Goal: Information Seeking & Learning: Find specific fact

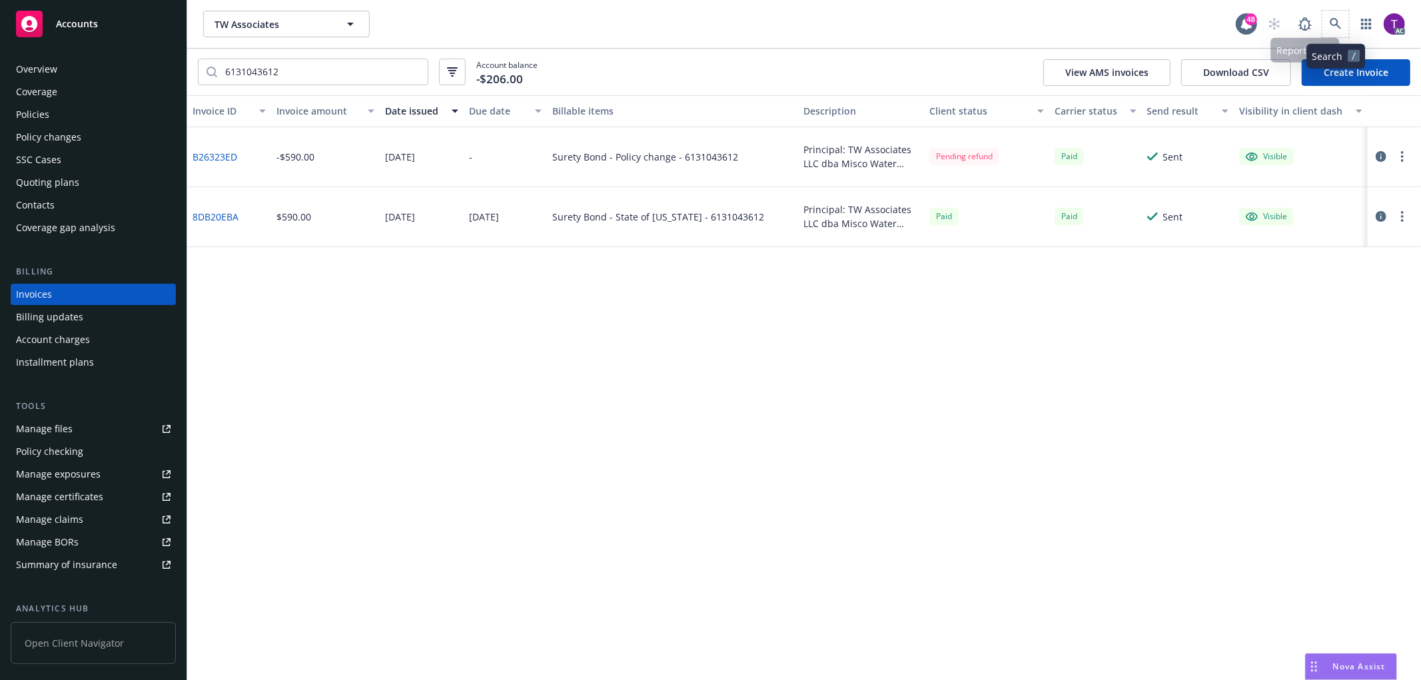
click at [1325, 14] on span at bounding box center [1336, 24] width 27 height 27
click at [1343, 21] on link at bounding box center [1336, 24] width 27 height 27
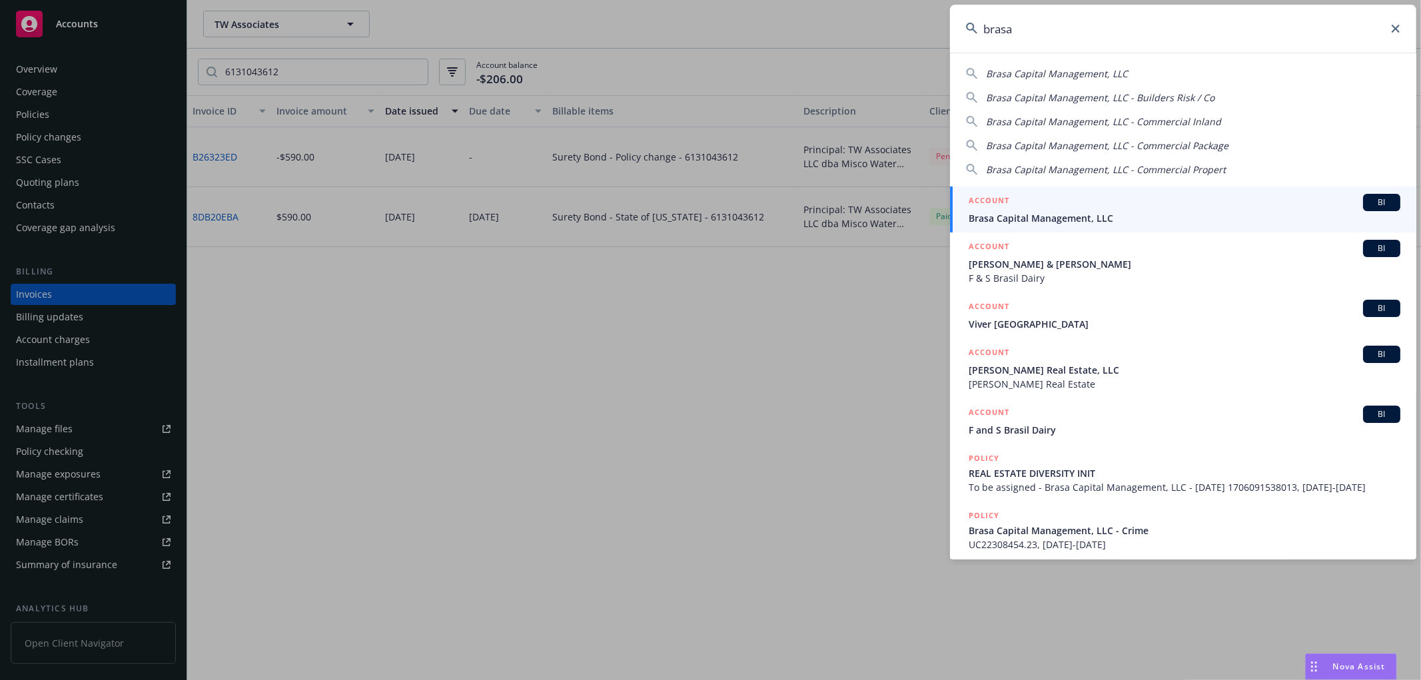
type input "brasa"
click at [1002, 215] on span "Brasa Capital Management, LLC" at bounding box center [1185, 218] width 432 height 14
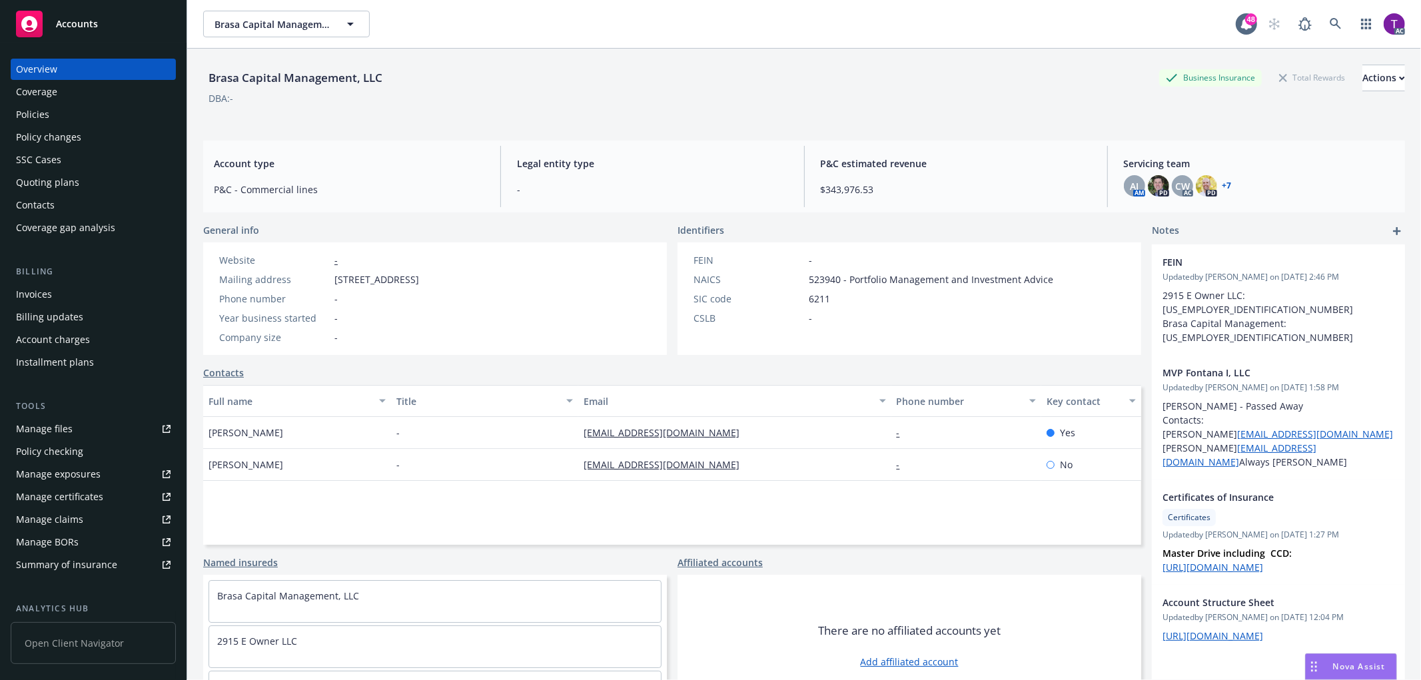
click at [98, 291] on div "Invoices" at bounding box center [93, 294] width 155 height 21
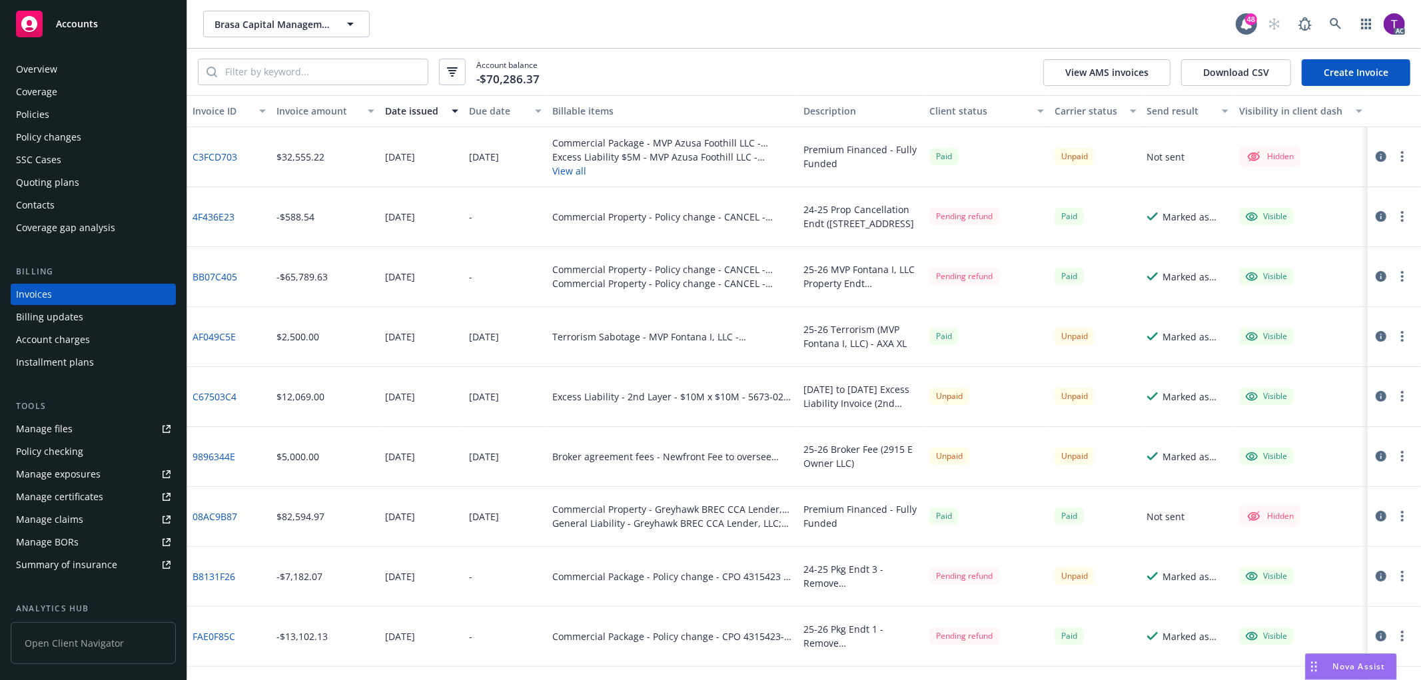
click at [224, 395] on link "C67503C4" at bounding box center [215, 397] width 44 height 14
click at [1376, 395] on icon "button" at bounding box center [1381, 396] width 11 height 11
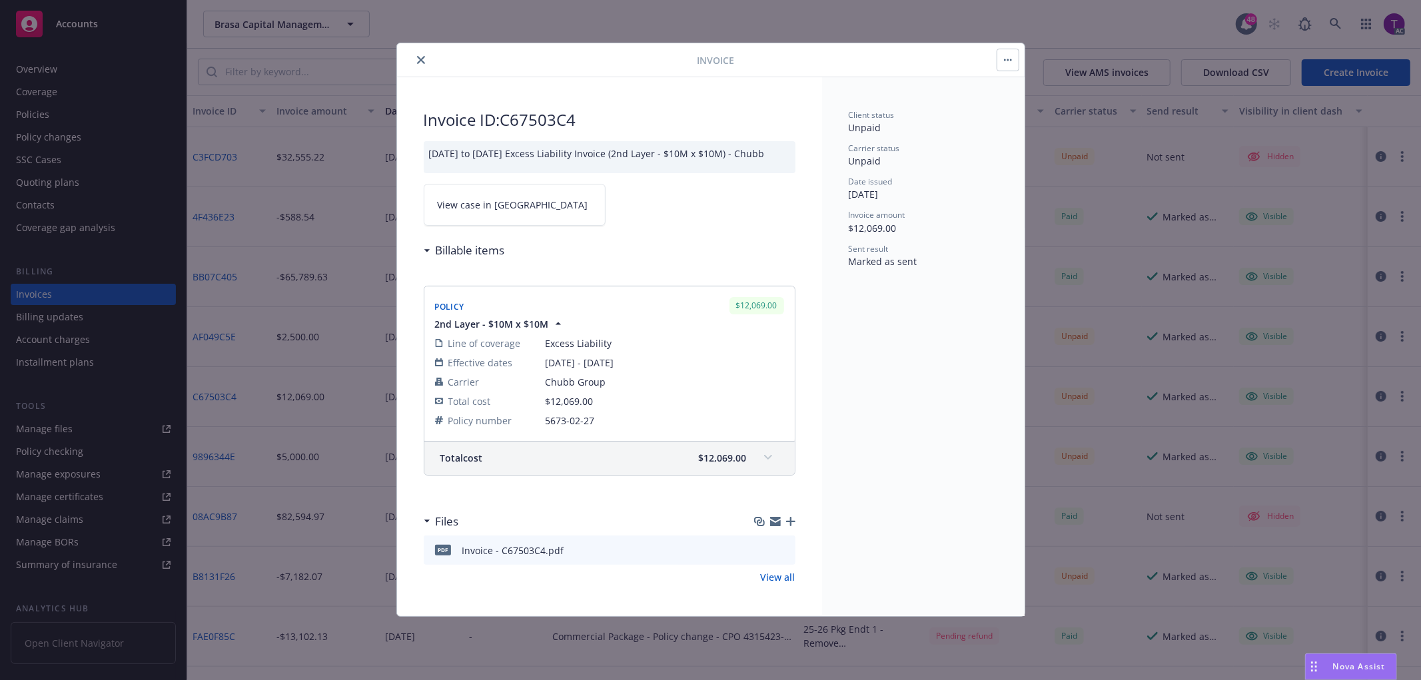
click at [520, 210] on link "View case in SSC" at bounding box center [515, 205] width 182 height 42
click at [421, 57] on icon "close" at bounding box center [421, 60] width 8 height 8
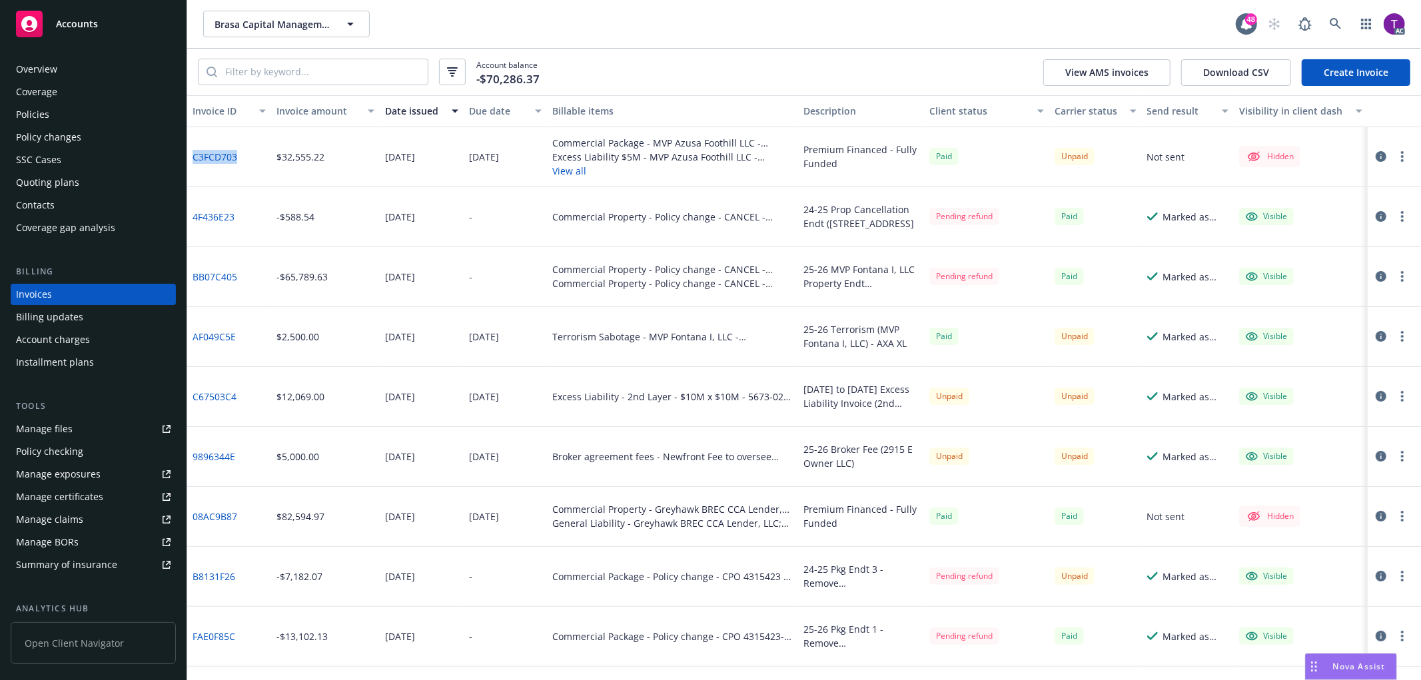
drag, startPoint x: 245, startPoint y: 157, endPoint x: 187, endPoint y: 147, distance: 58.7
click at [187, 147] on div "C3FCD703" at bounding box center [229, 157] width 84 height 60
copy link "C3FCD703"
click at [223, 155] on link "C3FCD703" at bounding box center [215, 157] width 45 height 14
click at [1331, 19] on icon at bounding box center [1336, 24] width 12 height 12
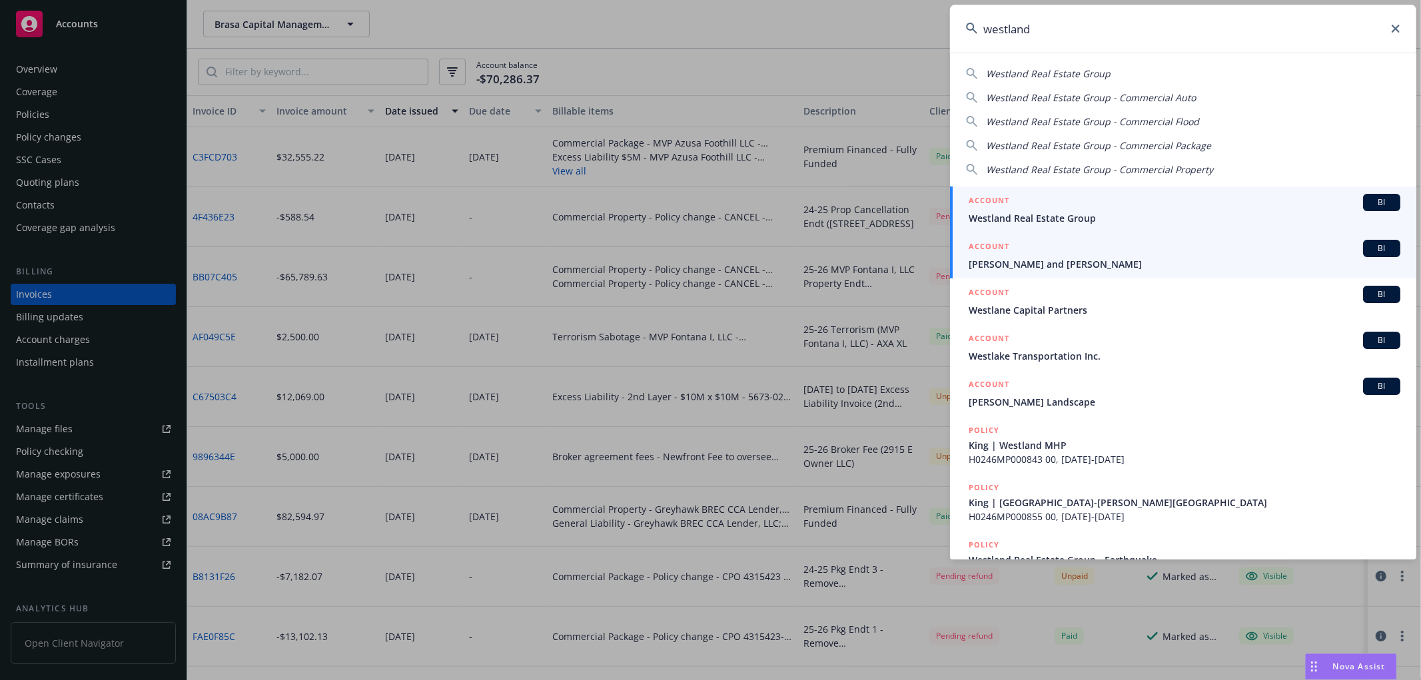
type input "westland"
click at [1040, 217] on span "Westland Real Estate Group" at bounding box center [1185, 218] width 432 height 14
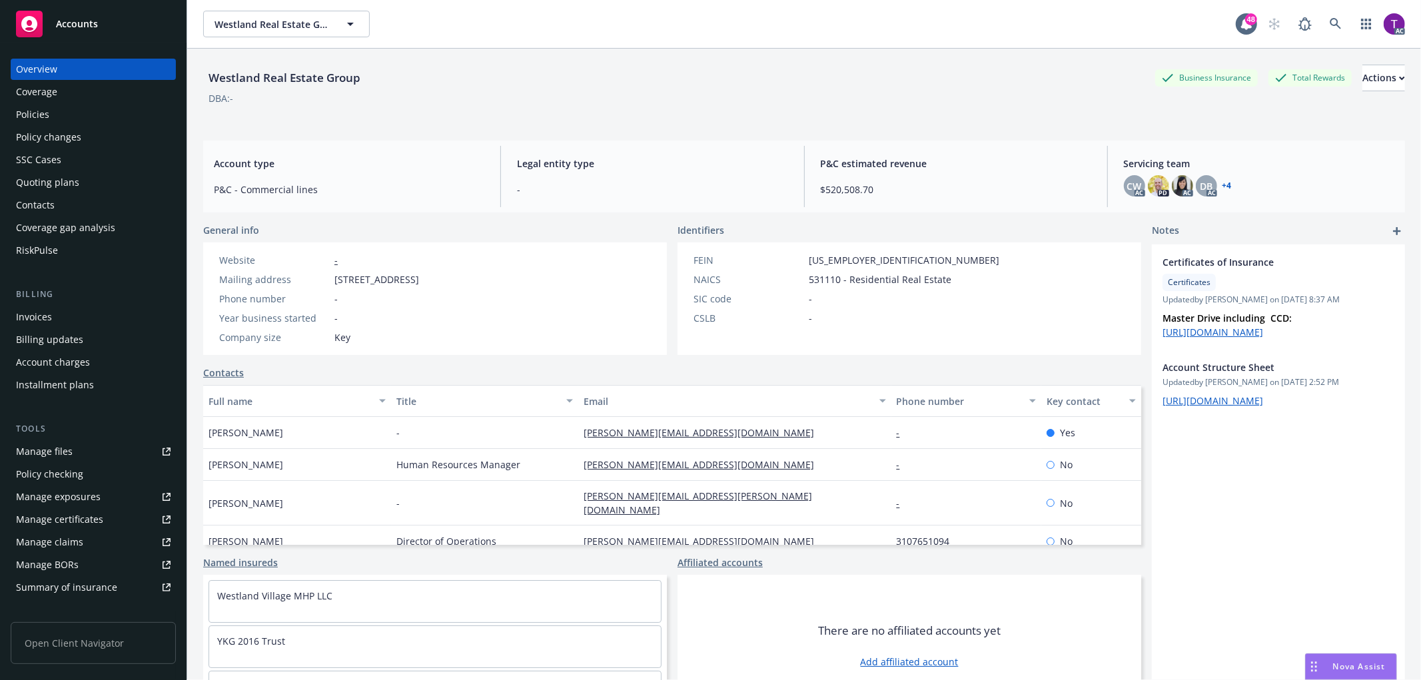
click at [72, 311] on div "Invoices" at bounding box center [93, 317] width 155 height 21
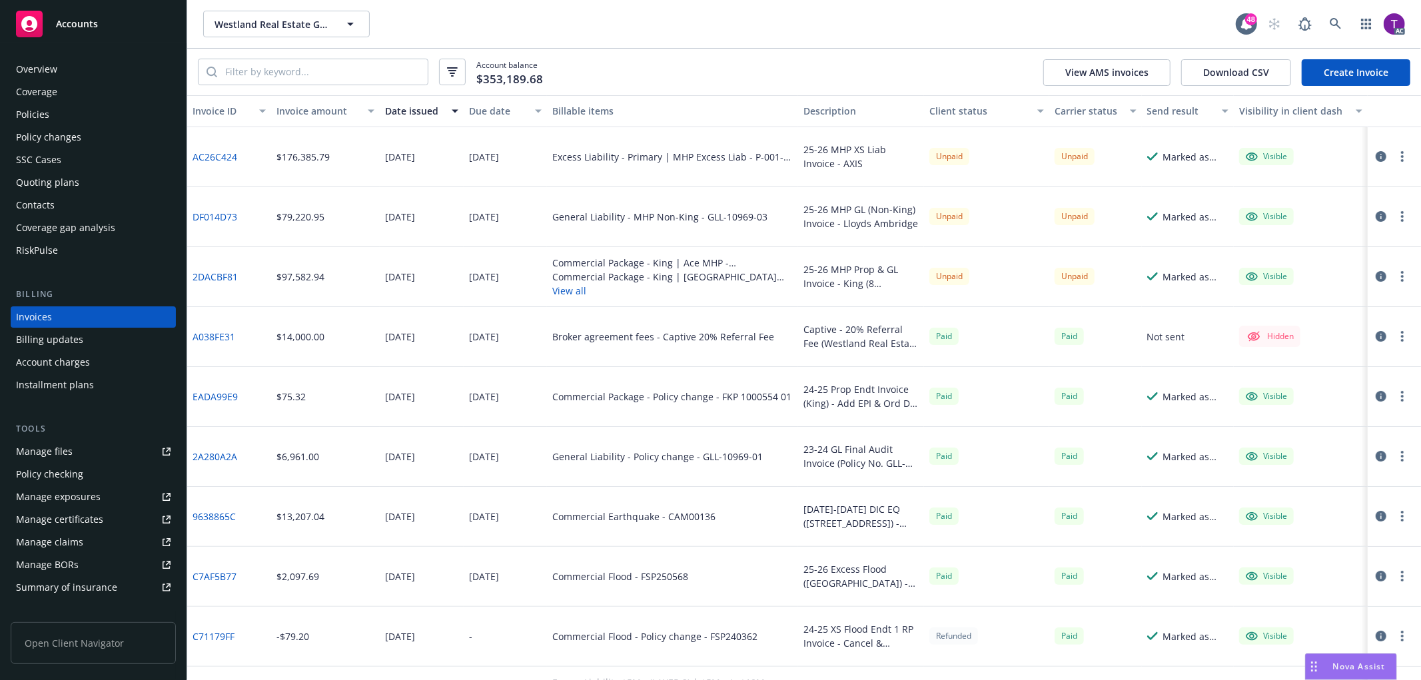
click at [216, 214] on link "DF014D73" at bounding box center [215, 217] width 45 height 14
click at [225, 157] on link "AC26C424" at bounding box center [215, 157] width 45 height 14
drag, startPoint x: 247, startPoint y: 157, endPoint x: 195, endPoint y: 163, distance: 52.3
click at [195, 163] on div "AC26C424" at bounding box center [229, 157] width 84 height 60
copy link "AC26C424"
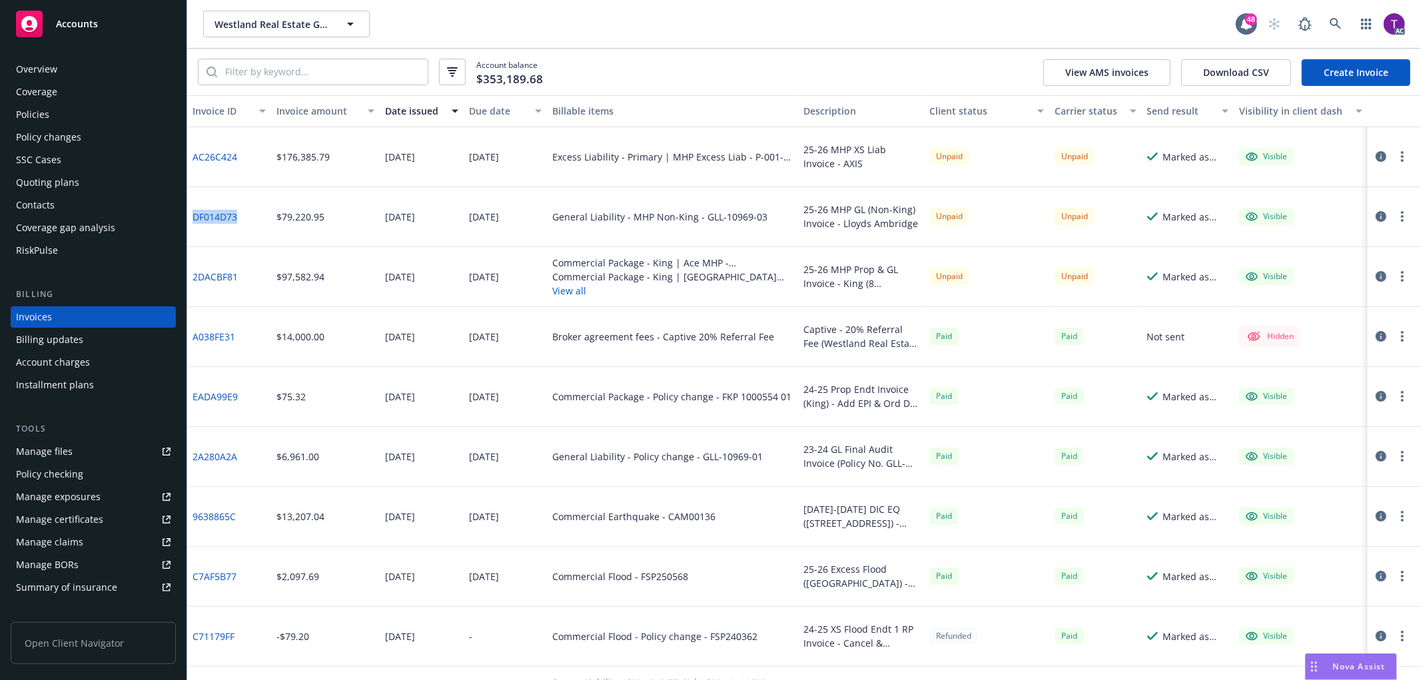
drag, startPoint x: 249, startPoint y: 214, endPoint x: 189, endPoint y: 217, distance: 60.0
click at [189, 217] on div "DF014D73" at bounding box center [229, 217] width 84 height 60
copy link "DF014D73"
drag, startPoint x: 249, startPoint y: 271, endPoint x: 193, endPoint y: 279, distance: 56.5
click at [193, 279] on div "2DACBF81" at bounding box center [229, 277] width 84 height 60
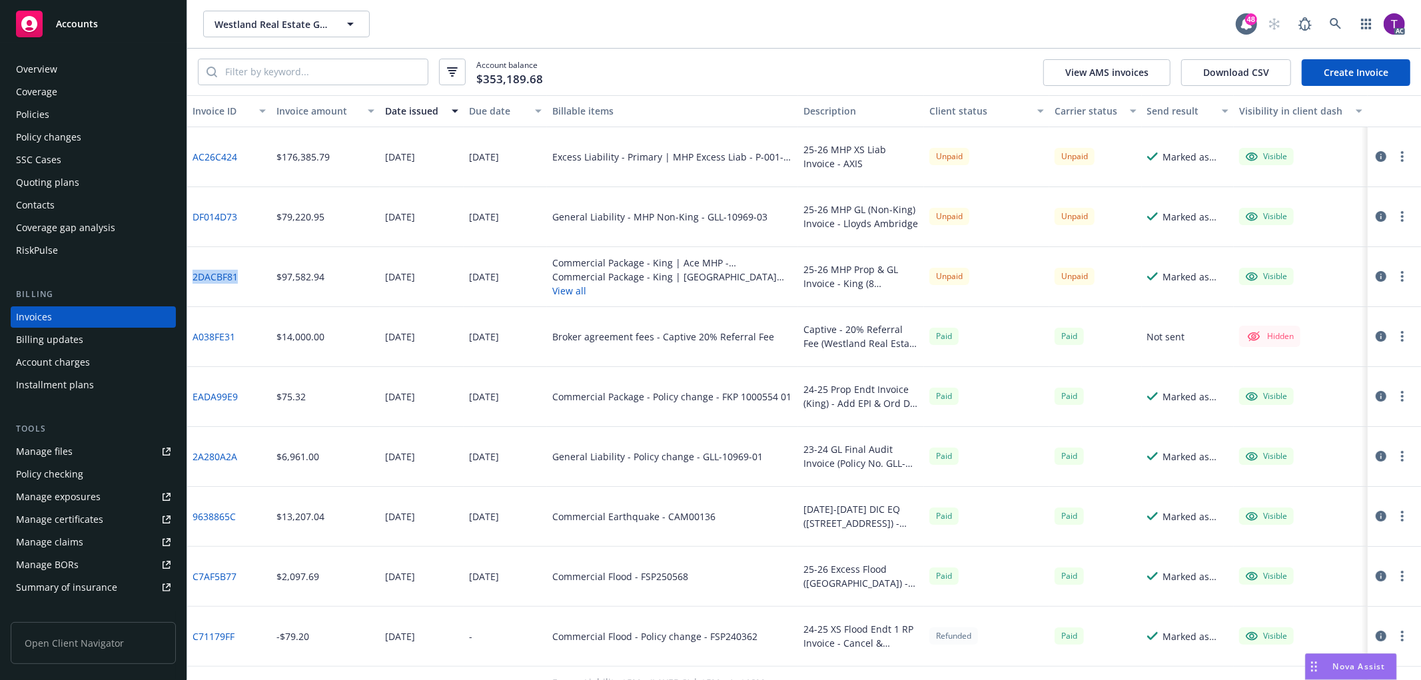
copy link "2DACBF81"
click at [228, 275] on link "2DACBF81" at bounding box center [215, 277] width 45 height 14
click at [211, 211] on link "DF014D73" at bounding box center [215, 217] width 45 height 14
click at [220, 156] on link "AC26C424" at bounding box center [215, 157] width 45 height 14
click at [1328, 18] on link at bounding box center [1336, 24] width 27 height 27
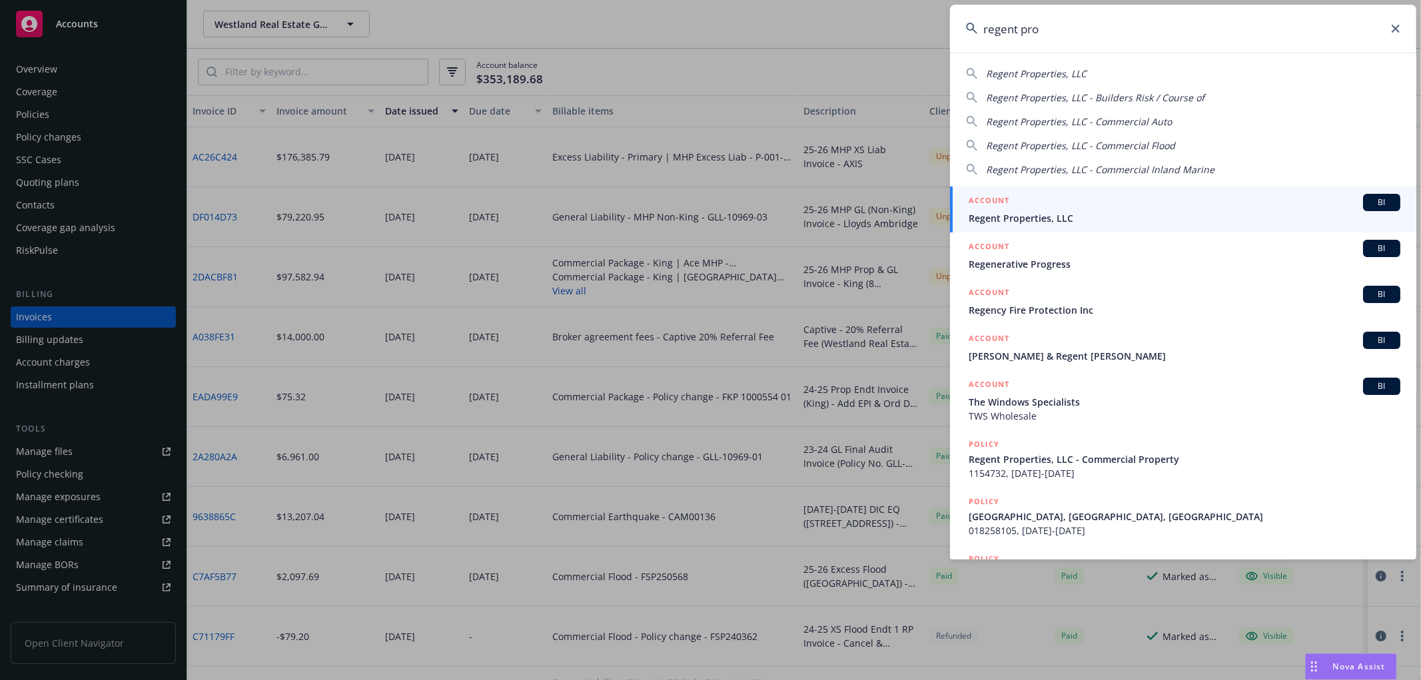
type input "regent pro"
click at [1114, 201] on div "ACCOUNT BI" at bounding box center [1185, 202] width 432 height 17
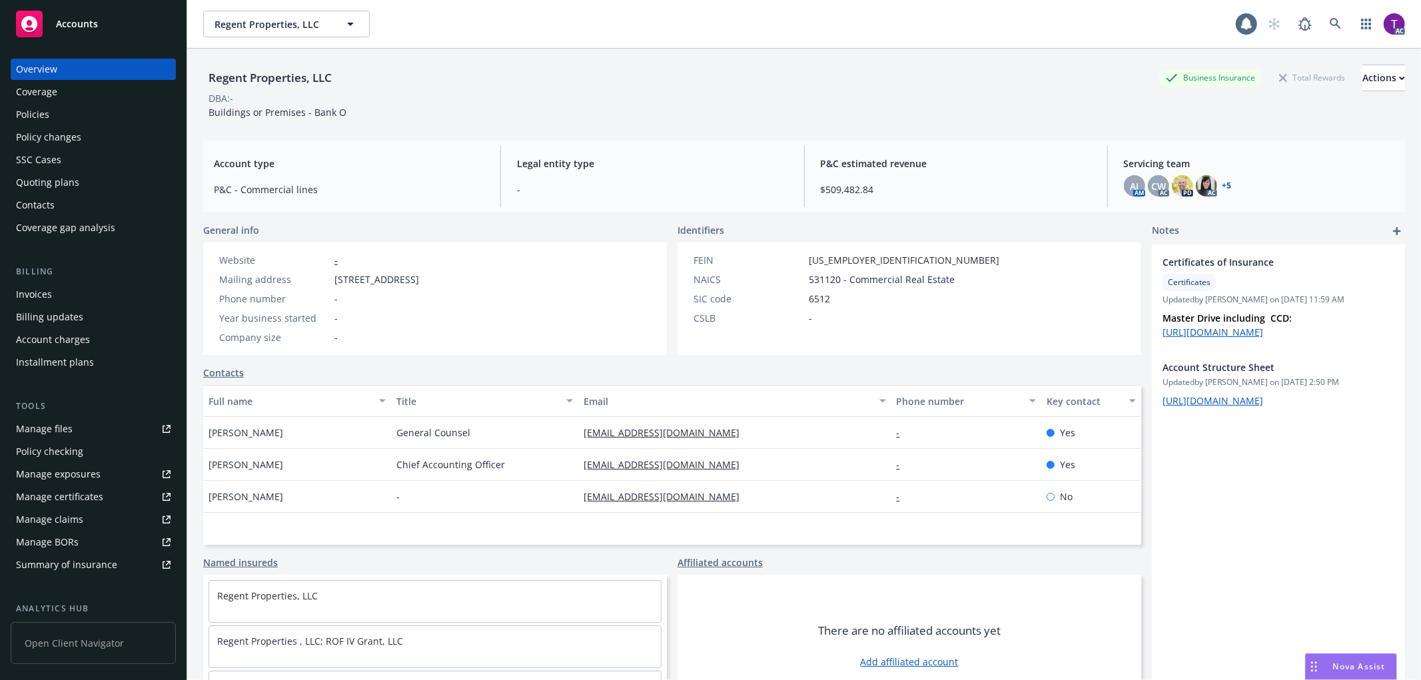
click at [25, 295] on div "Invoices" at bounding box center [34, 294] width 36 height 21
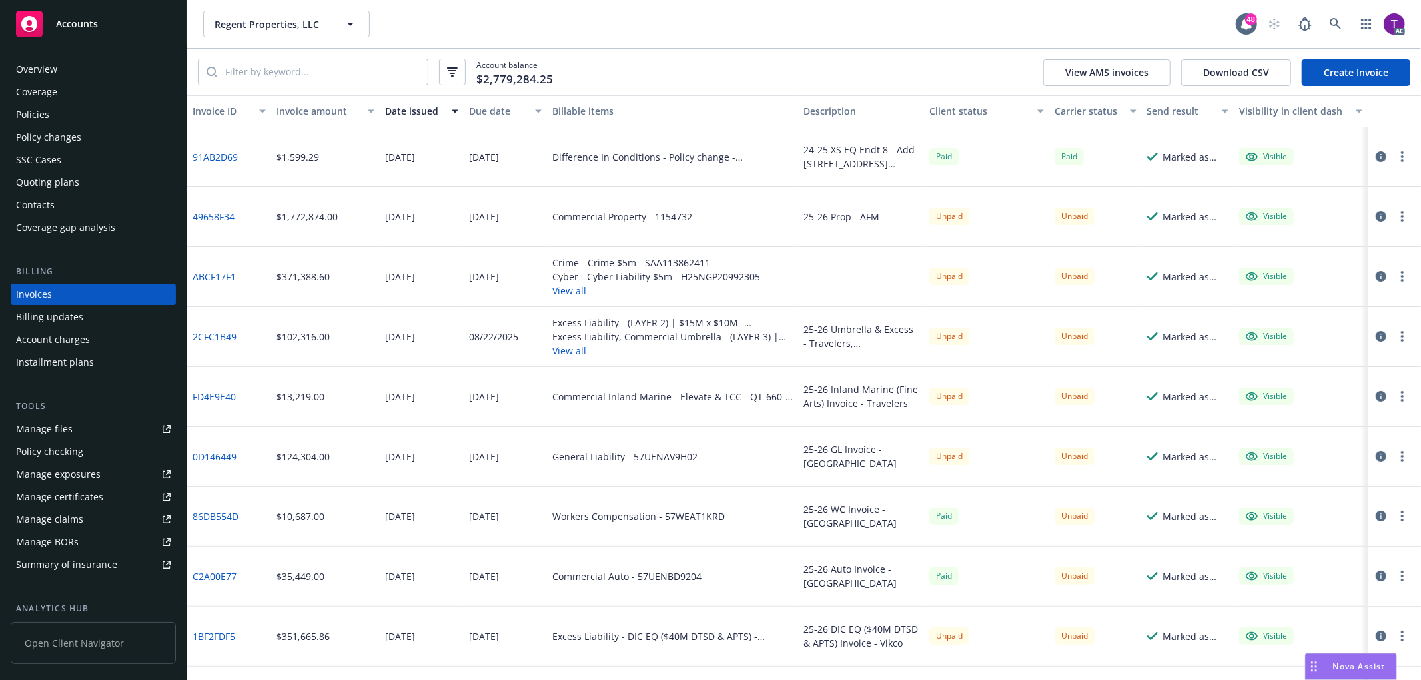
click at [968, 114] on div "Client status" at bounding box center [980, 111] width 101 height 14
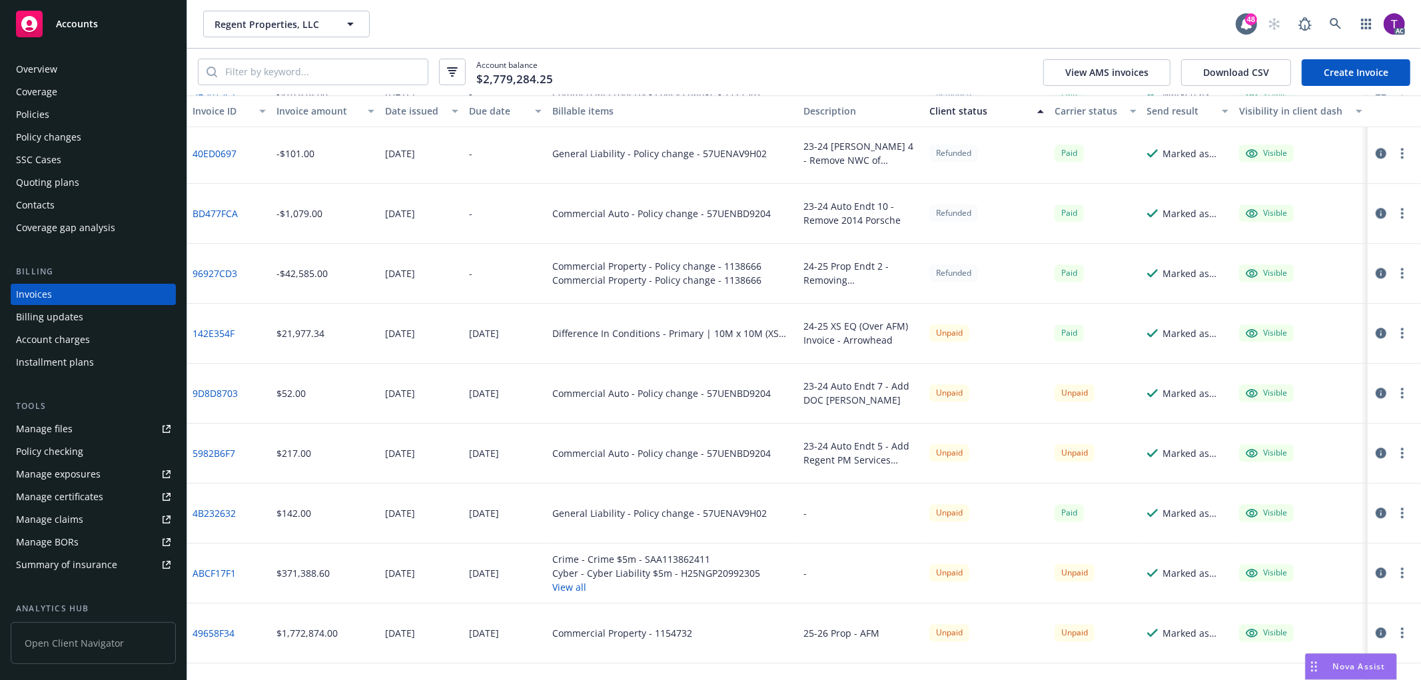
scroll to position [3104, 0]
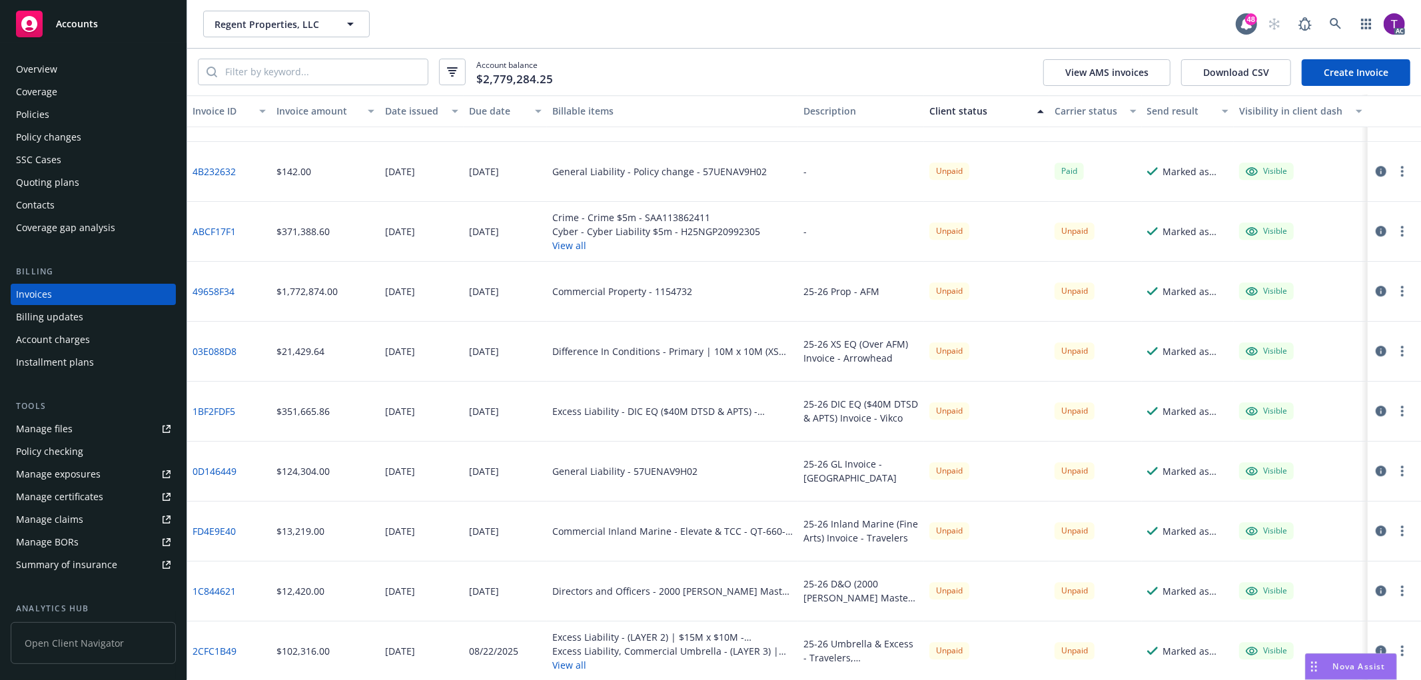
click at [221, 464] on link "0D146449" at bounding box center [215, 471] width 44 height 14
click at [201, 650] on link "2CFC1B49" at bounding box center [215, 651] width 44 height 14
click at [211, 287] on link "49658F34" at bounding box center [214, 292] width 42 height 14
click at [203, 293] on link "49658F34" at bounding box center [214, 292] width 42 height 14
click at [756, 16] on div "Regent Properties, LLC Regent Properties, LLC" at bounding box center [719, 24] width 1033 height 27
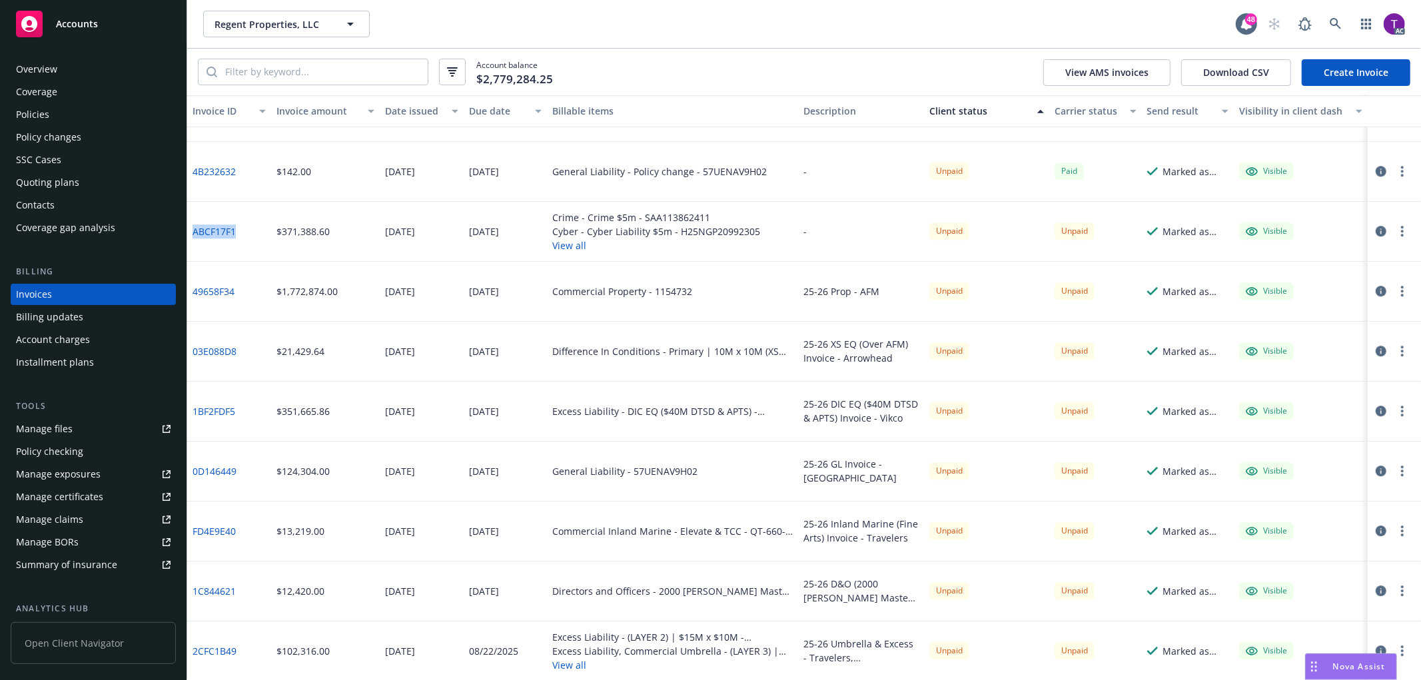
drag, startPoint x: 241, startPoint y: 236, endPoint x: 192, endPoint y: 235, distance: 49.3
click at [192, 235] on div "ABCF17F1" at bounding box center [229, 232] width 84 height 60
copy link "ABCF17F1"
click at [776, 55] on div "Account balance $2,779,284.25 View AMS invoices Download CSV Create Invoice" at bounding box center [804, 72] width 1234 height 47
click at [868, 32] on div "Regent Properties, LLC Regent Properties, LLC" at bounding box center [719, 24] width 1033 height 27
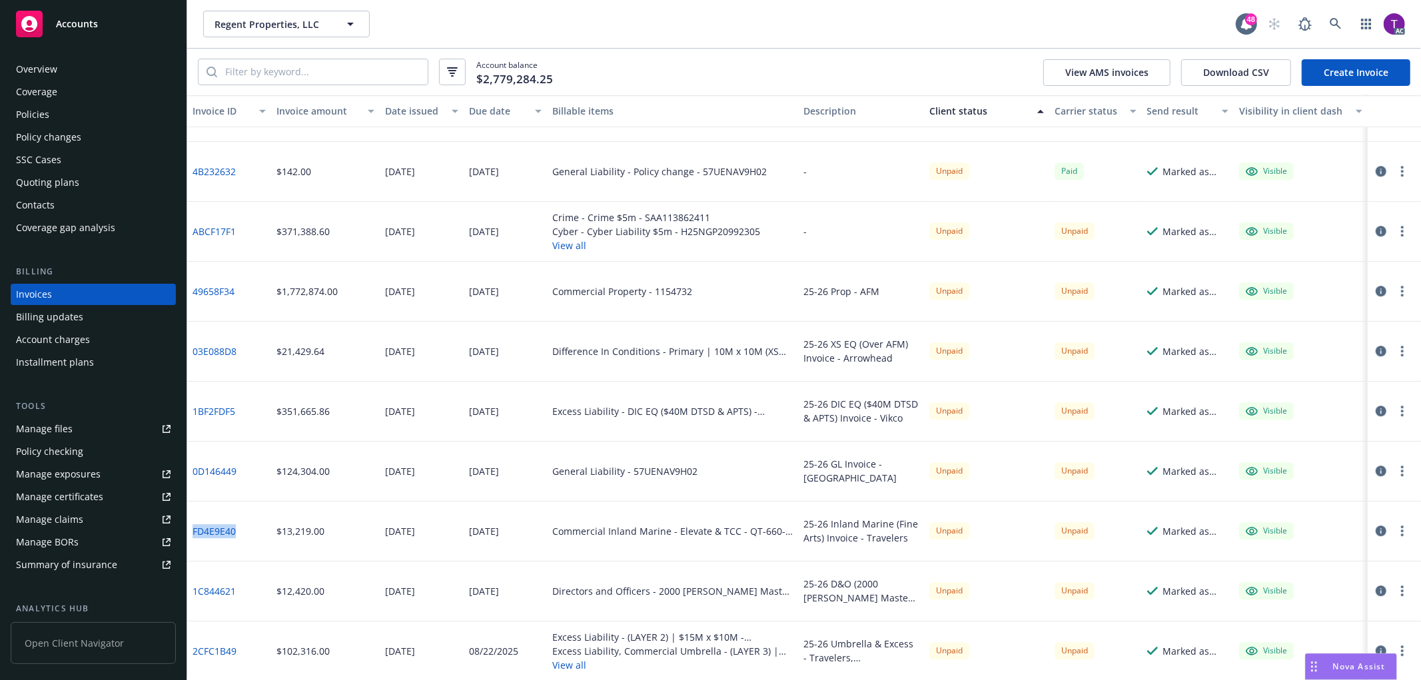
drag, startPoint x: 244, startPoint y: 531, endPoint x: 191, endPoint y: 530, distance: 53.3
click at [191, 530] on div "FD4E9E40" at bounding box center [229, 532] width 84 height 60
copy link "FD4E9E40"
drag, startPoint x: 339, startPoint y: 534, endPoint x: 270, endPoint y: 533, distance: 68.6
click at [271, 533] on div "$13,219.00" at bounding box center [325, 532] width 109 height 60
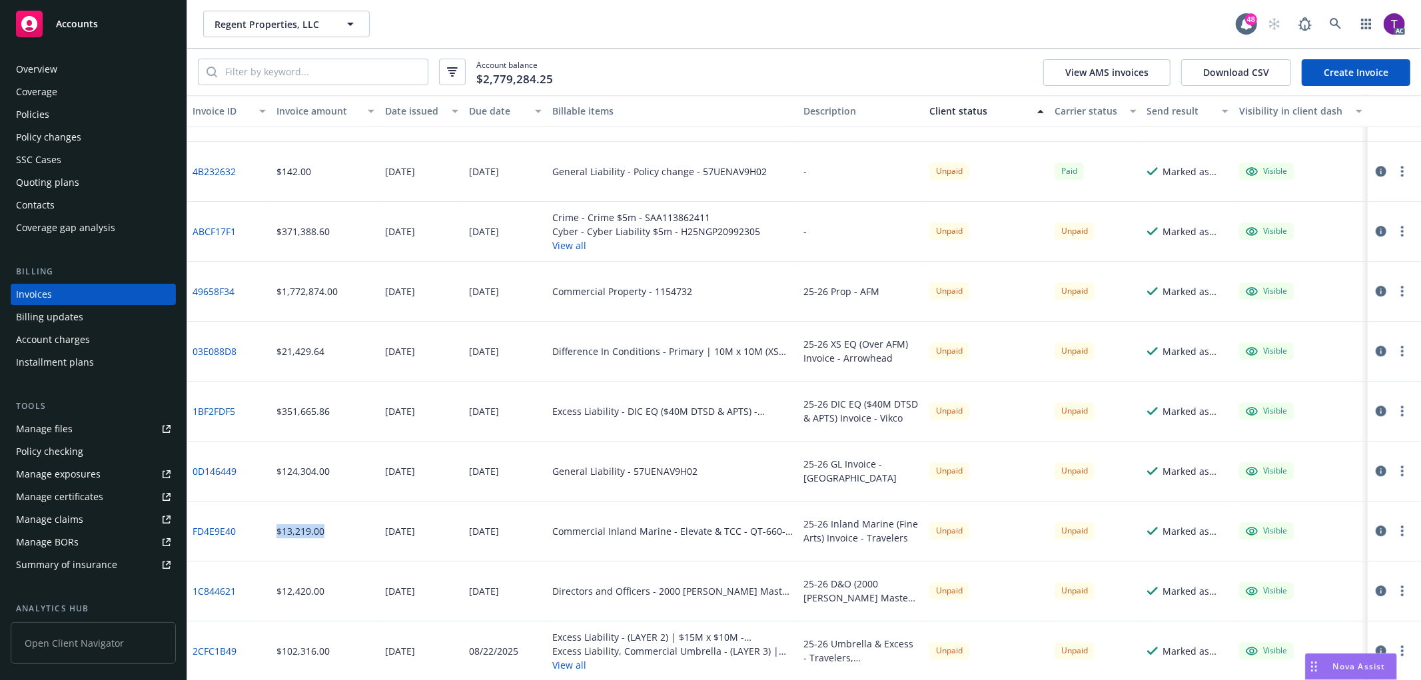
copy div "$13,219.00"
click at [215, 590] on link "1C844621" at bounding box center [214, 591] width 43 height 14
click at [38, 117] on div "Policies" at bounding box center [32, 114] width 33 height 21
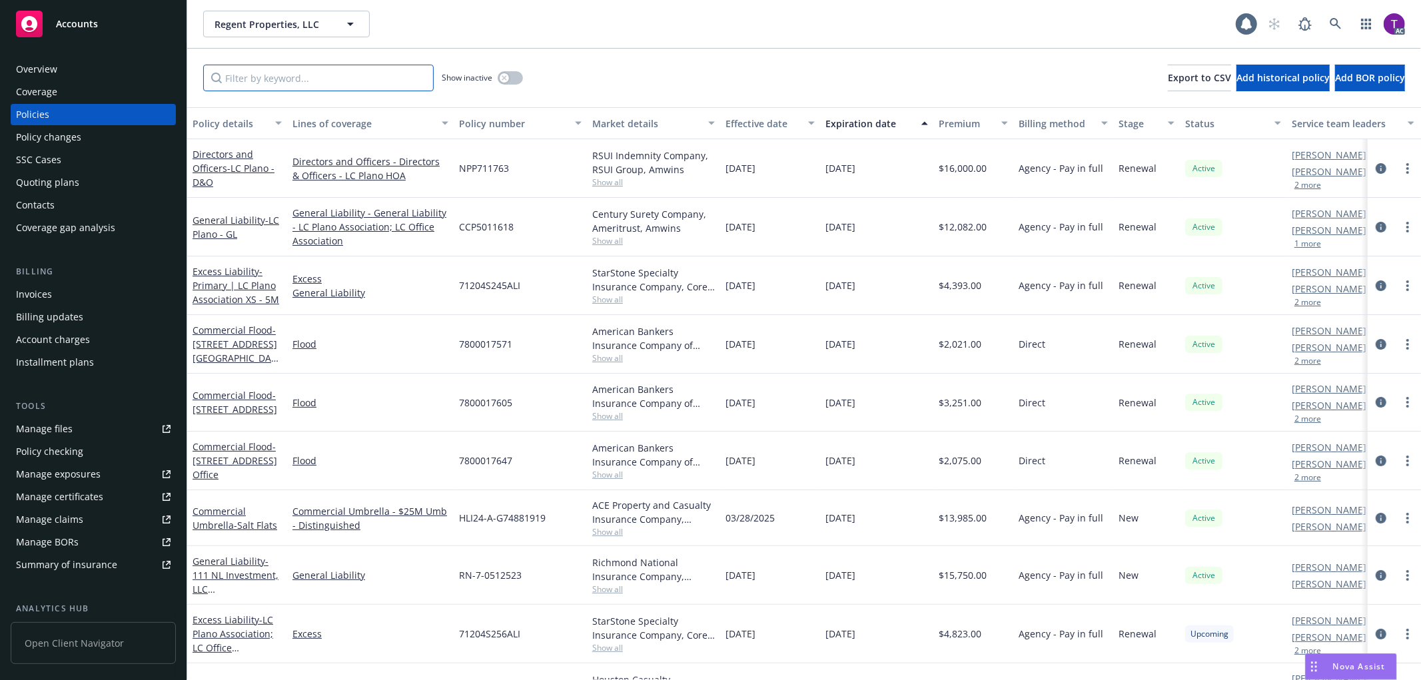
click at [271, 84] on input "Filter by keyword..." at bounding box center [318, 78] width 231 height 27
paste input "NDP715727"
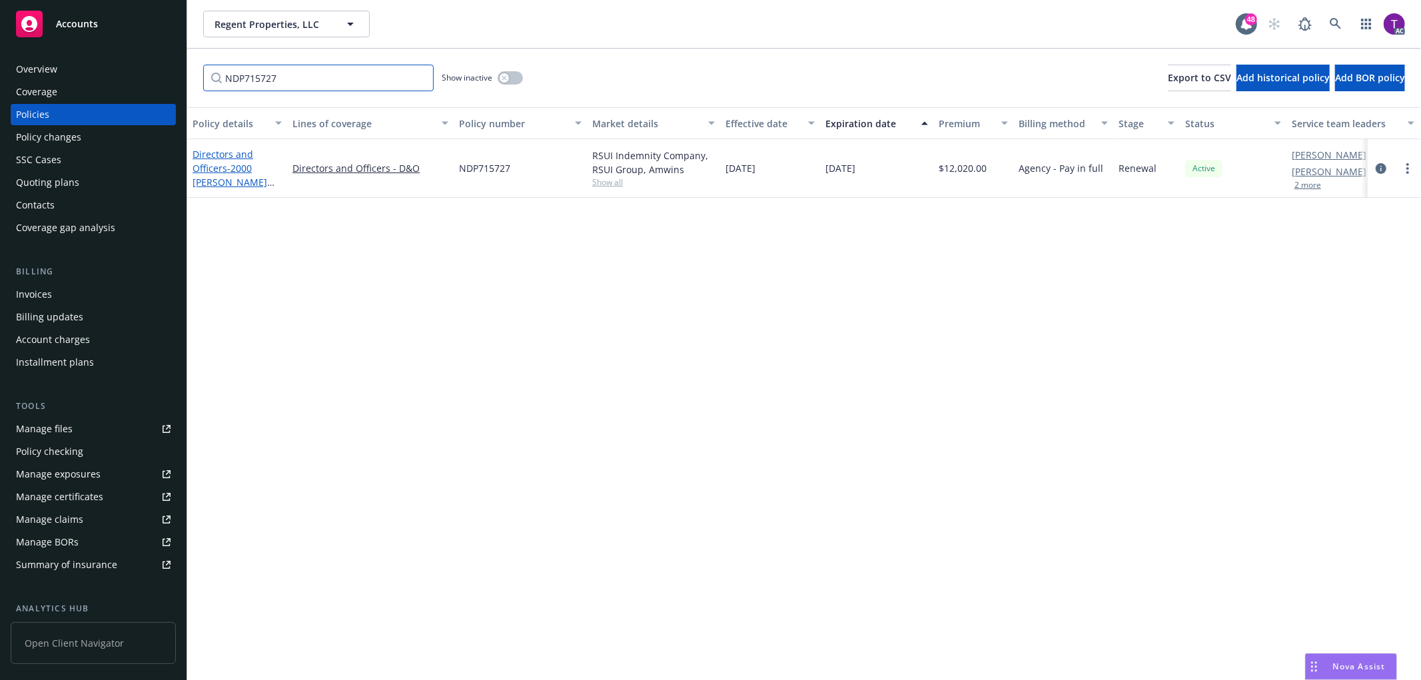
type input "NDP715727"
click at [233, 165] on span "- 2000 Ross Master Condominium" at bounding box center [234, 189] width 82 height 55
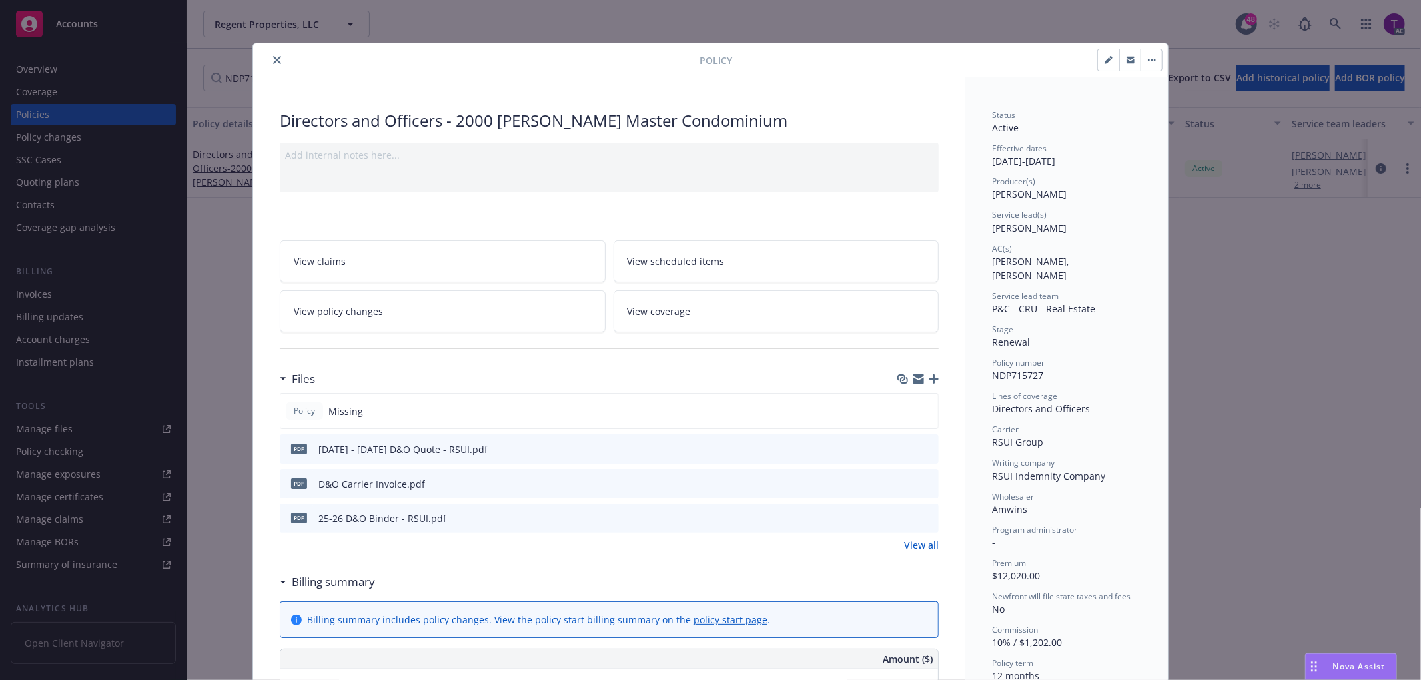
click at [274, 56] on icon "close" at bounding box center [277, 60] width 8 height 8
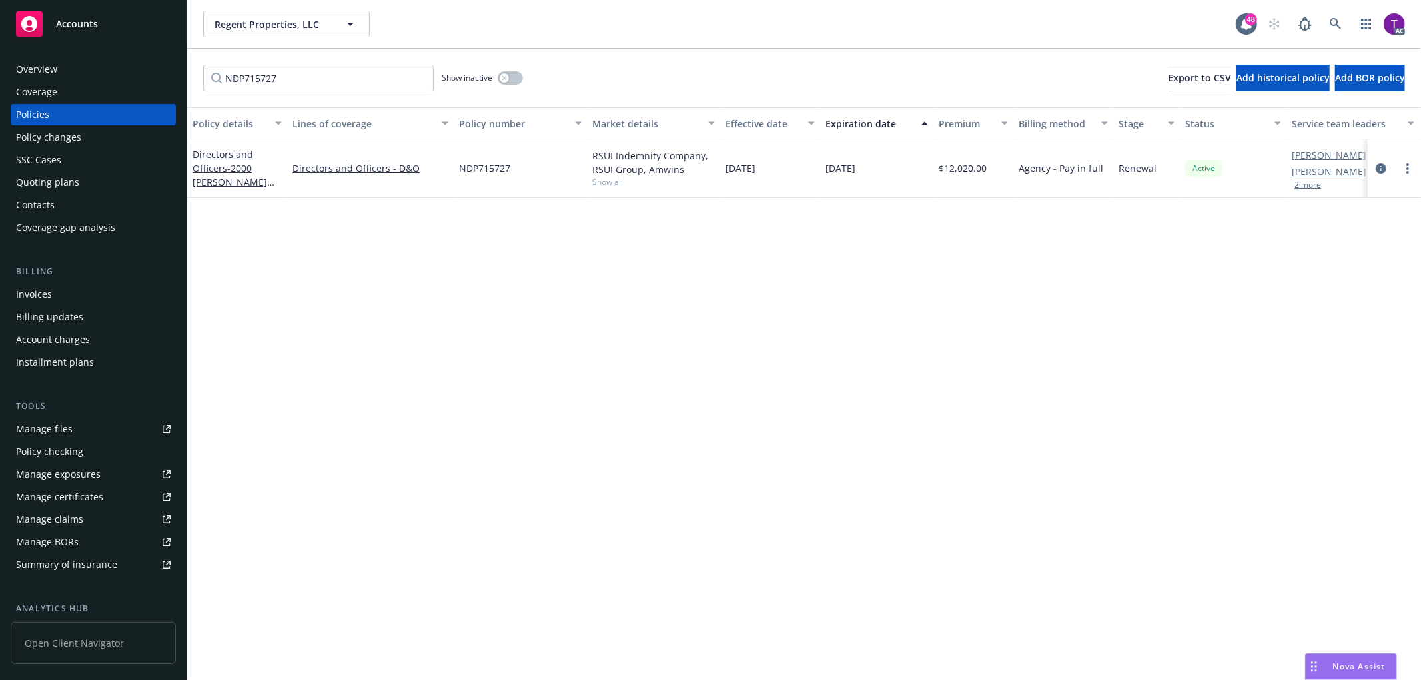
click at [44, 291] on div "Invoices" at bounding box center [34, 294] width 36 height 21
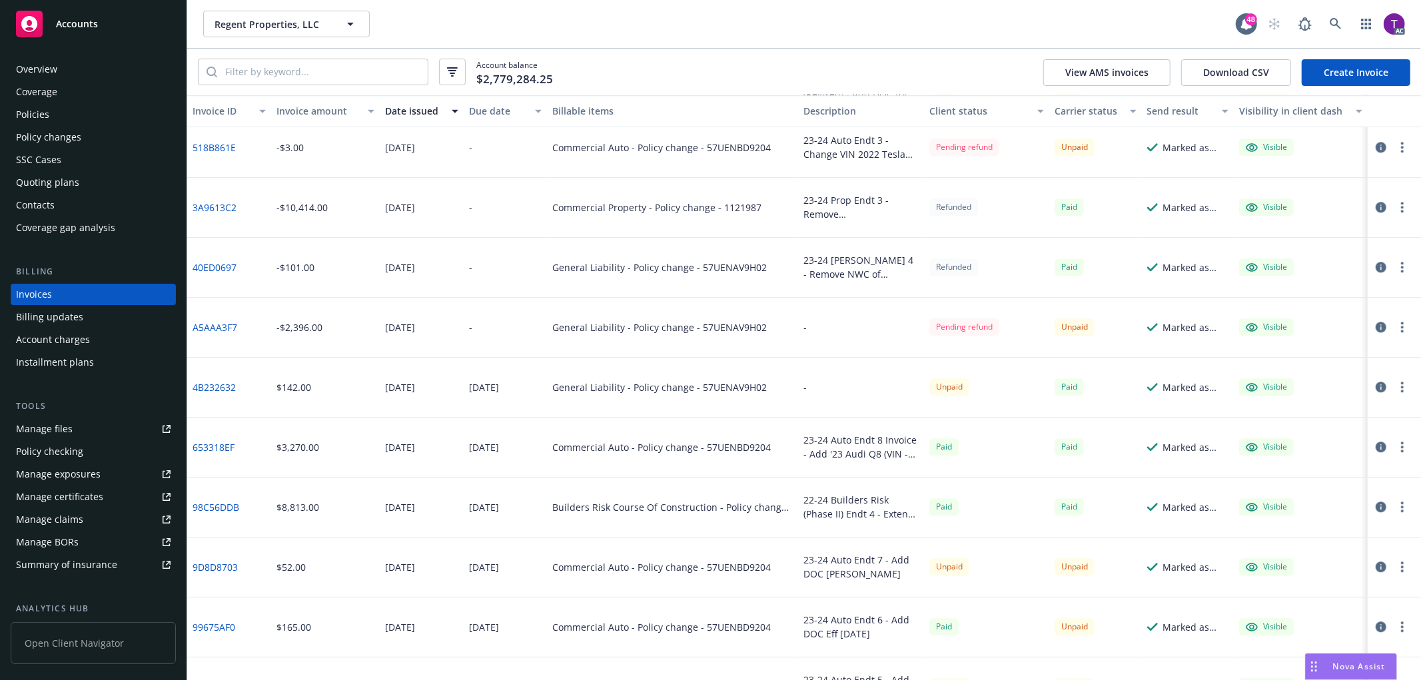
scroll to position [3104, 0]
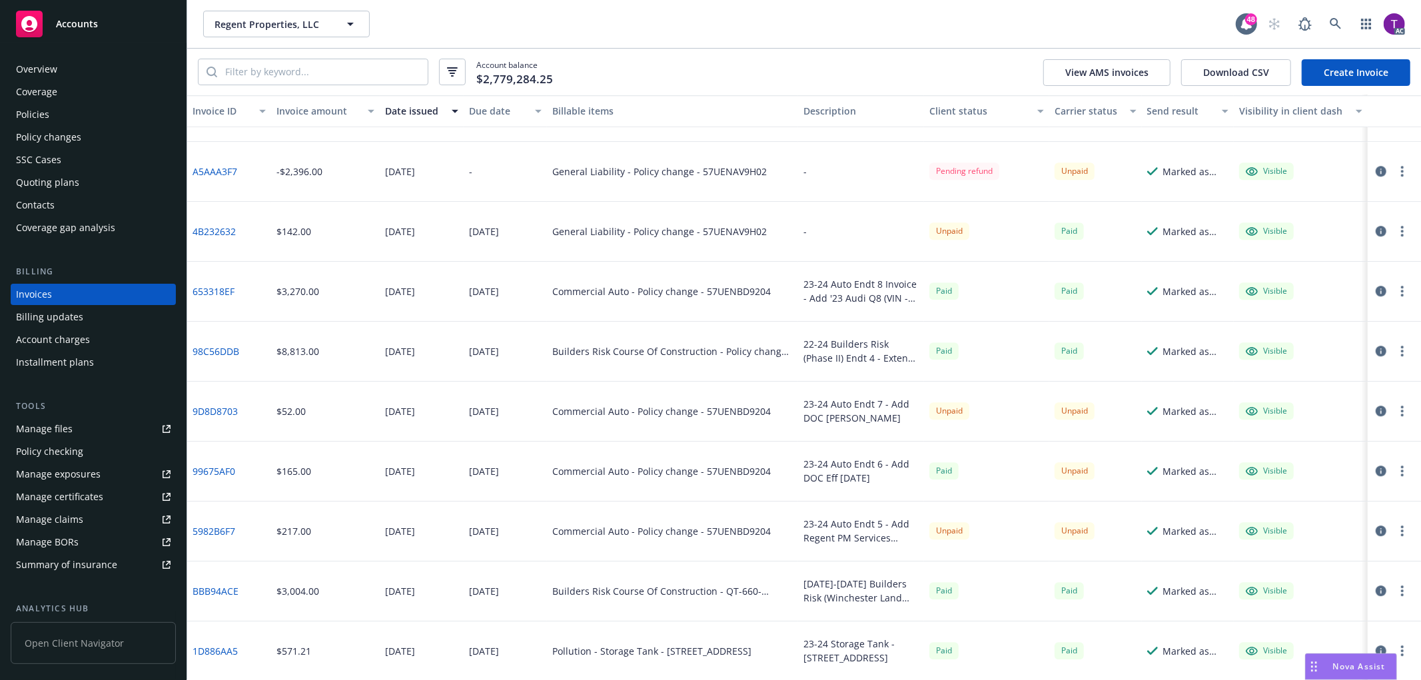
click at [952, 107] on div "Client status" at bounding box center [980, 111] width 101 height 14
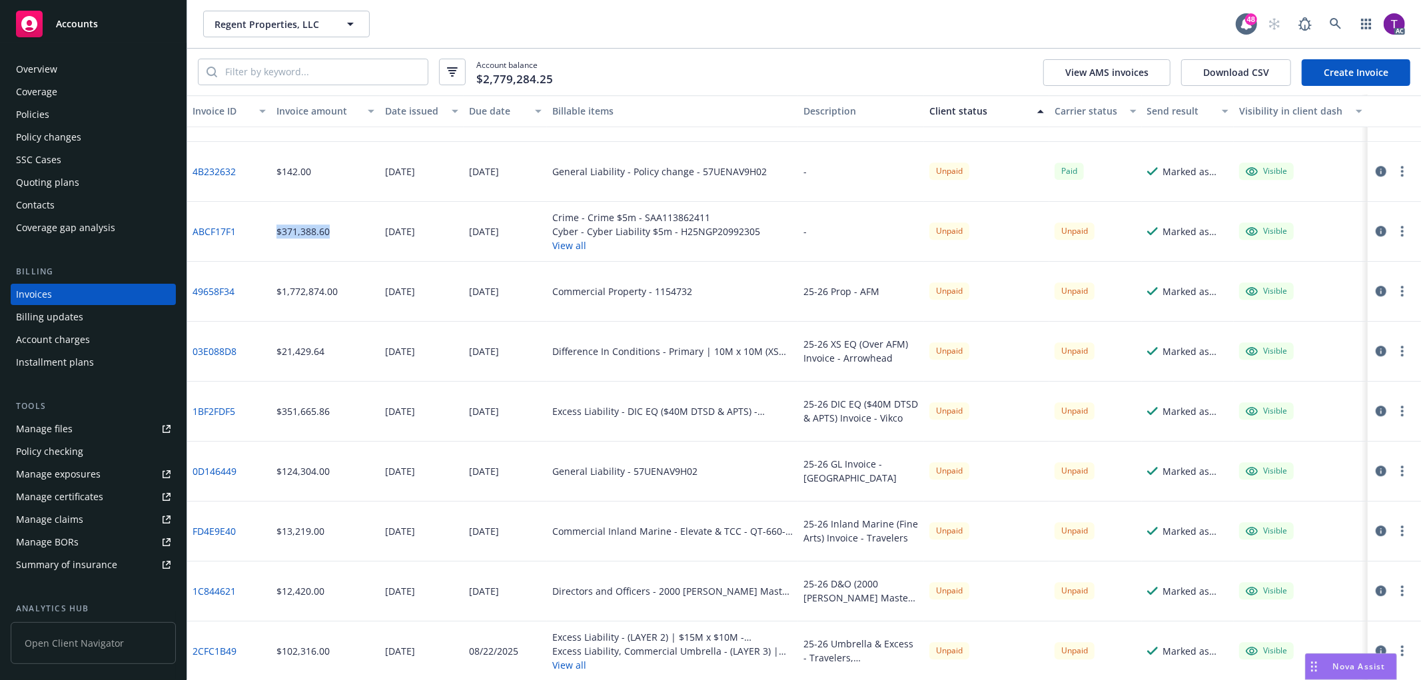
drag, startPoint x: 341, startPoint y: 227, endPoint x: 277, endPoint y: 227, distance: 64.0
click at [277, 227] on div "$371,388.60" at bounding box center [325, 232] width 109 height 60
copy div "$371,388.60"
drag, startPoint x: 242, startPoint y: 235, endPoint x: 191, endPoint y: 231, distance: 50.8
click at [191, 231] on div "ABCF17F1" at bounding box center [229, 232] width 84 height 60
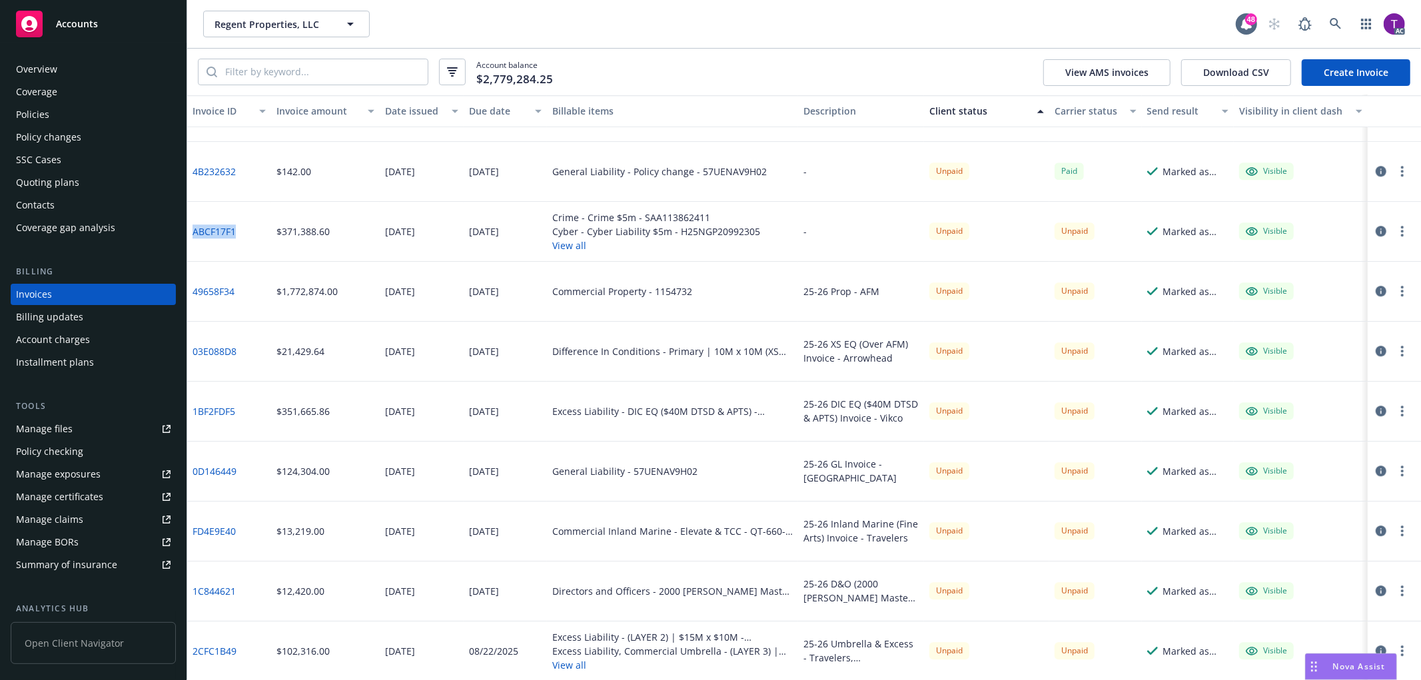
copy link "ABCF17F1"
drag, startPoint x: 325, startPoint y: 589, endPoint x: 277, endPoint y: 591, distance: 48.7
click at [277, 591] on div "$12,420.00" at bounding box center [325, 592] width 109 height 60
copy div "$12,420.00"
click at [245, 678] on div "2CFC1B49" at bounding box center [229, 652] width 84 height 60
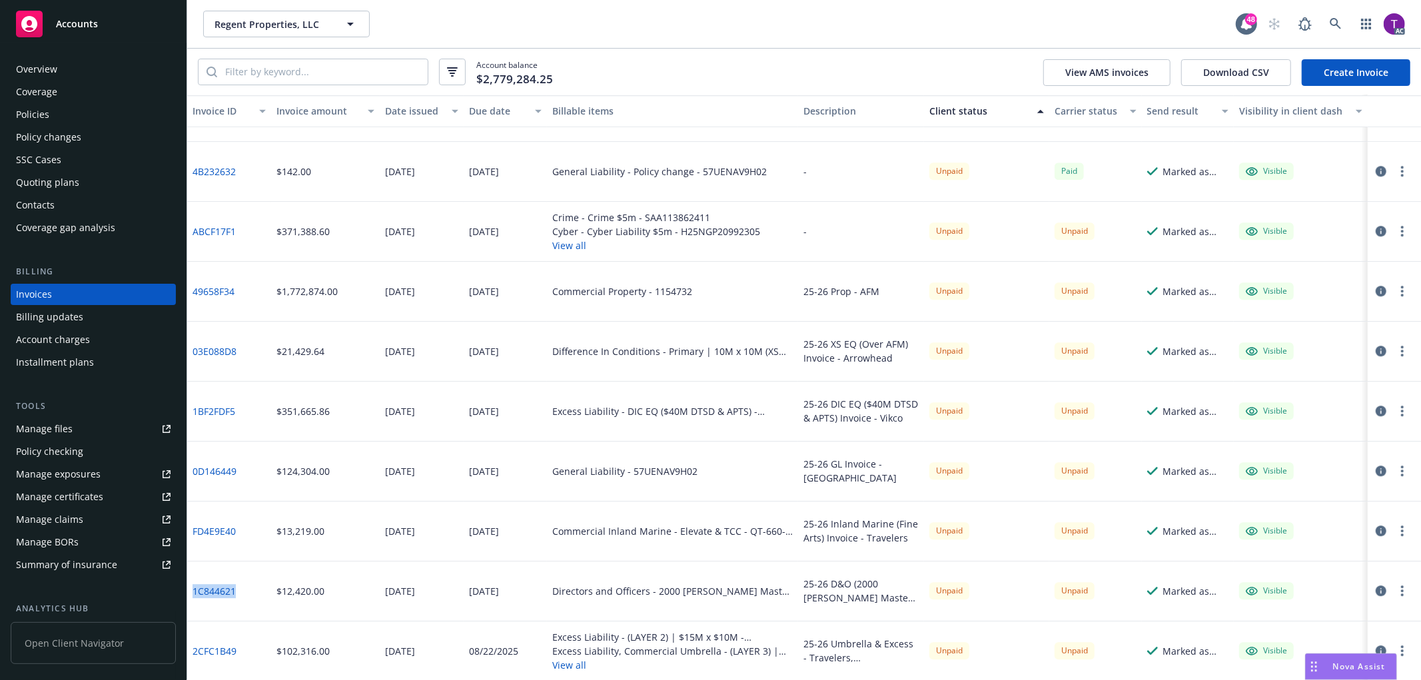
drag, startPoint x: 243, startPoint y: 588, endPoint x: 191, endPoint y: 589, distance: 51.3
click at [191, 589] on div "1C844621" at bounding box center [229, 592] width 84 height 60
click at [1335, 15] on link at bounding box center [1336, 24] width 27 height 27
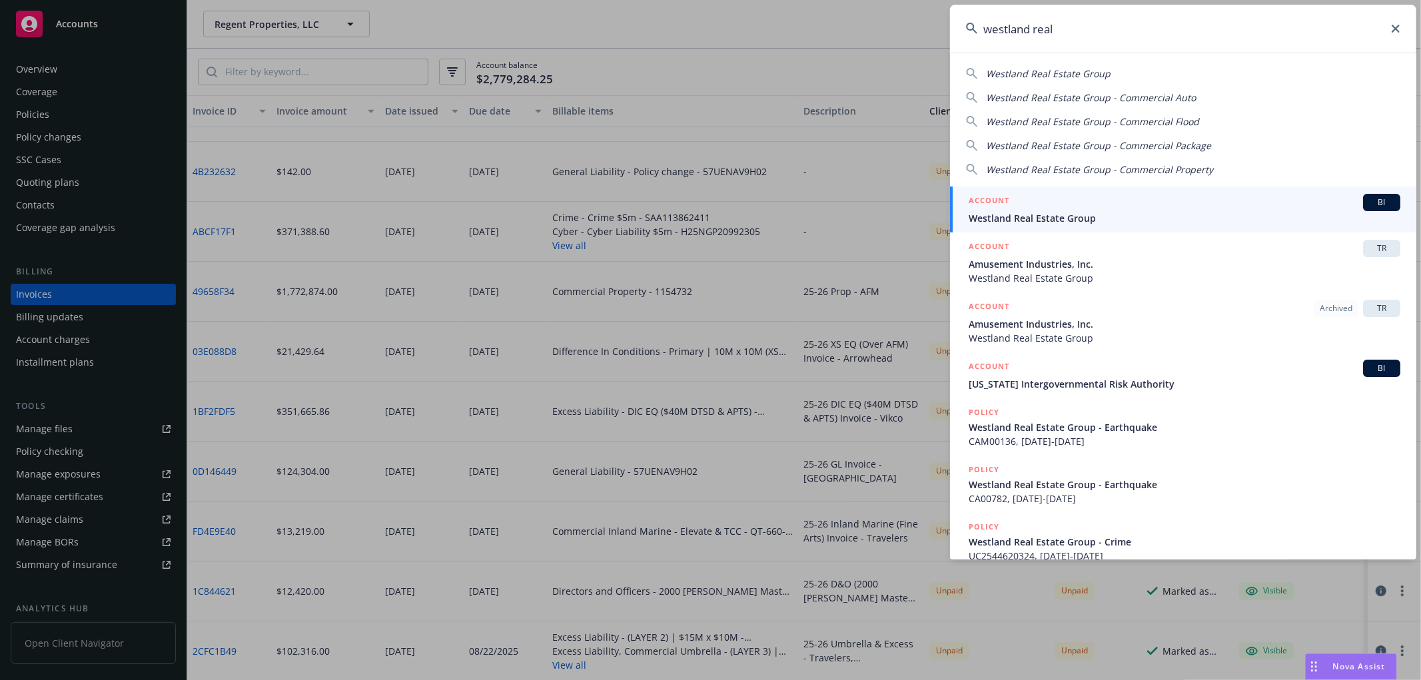
type input "westland real"
click at [1071, 203] on div "ACCOUNT BI" at bounding box center [1185, 202] width 432 height 17
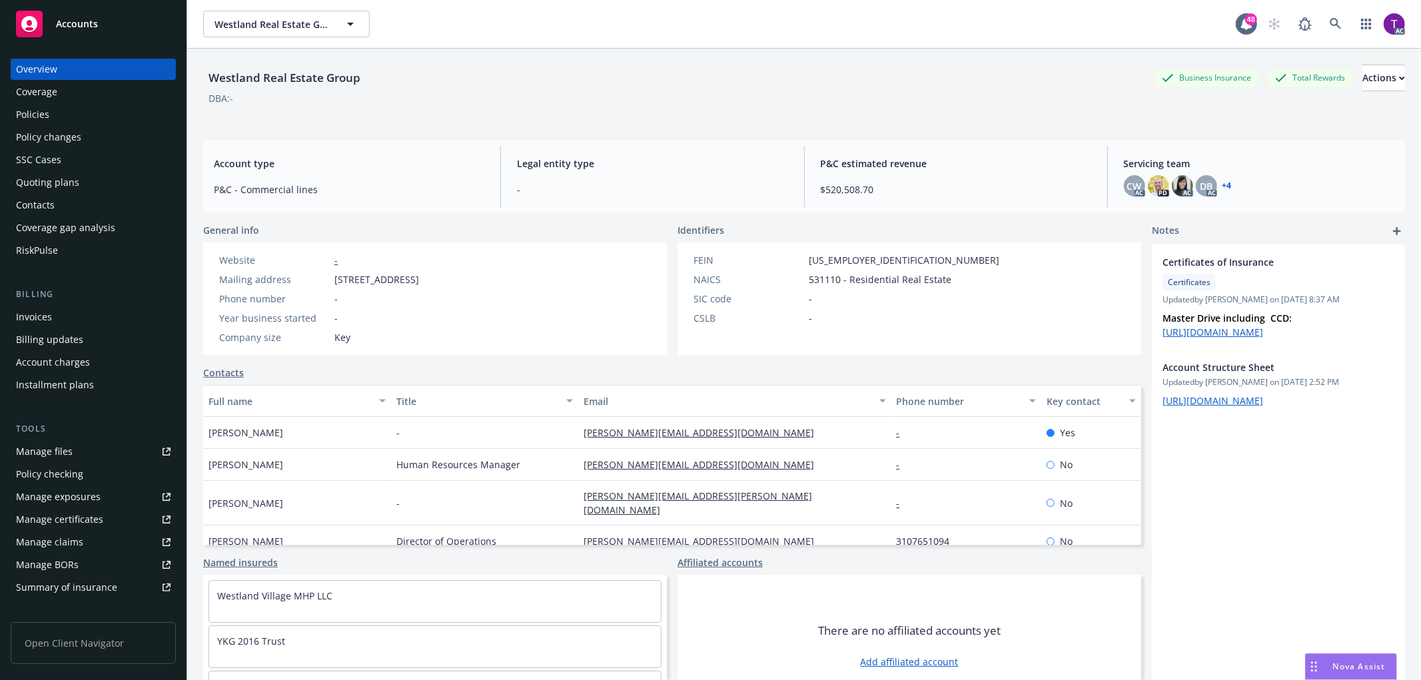
click at [50, 317] on div "Invoices" at bounding box center [34, 317] width 36 height 21
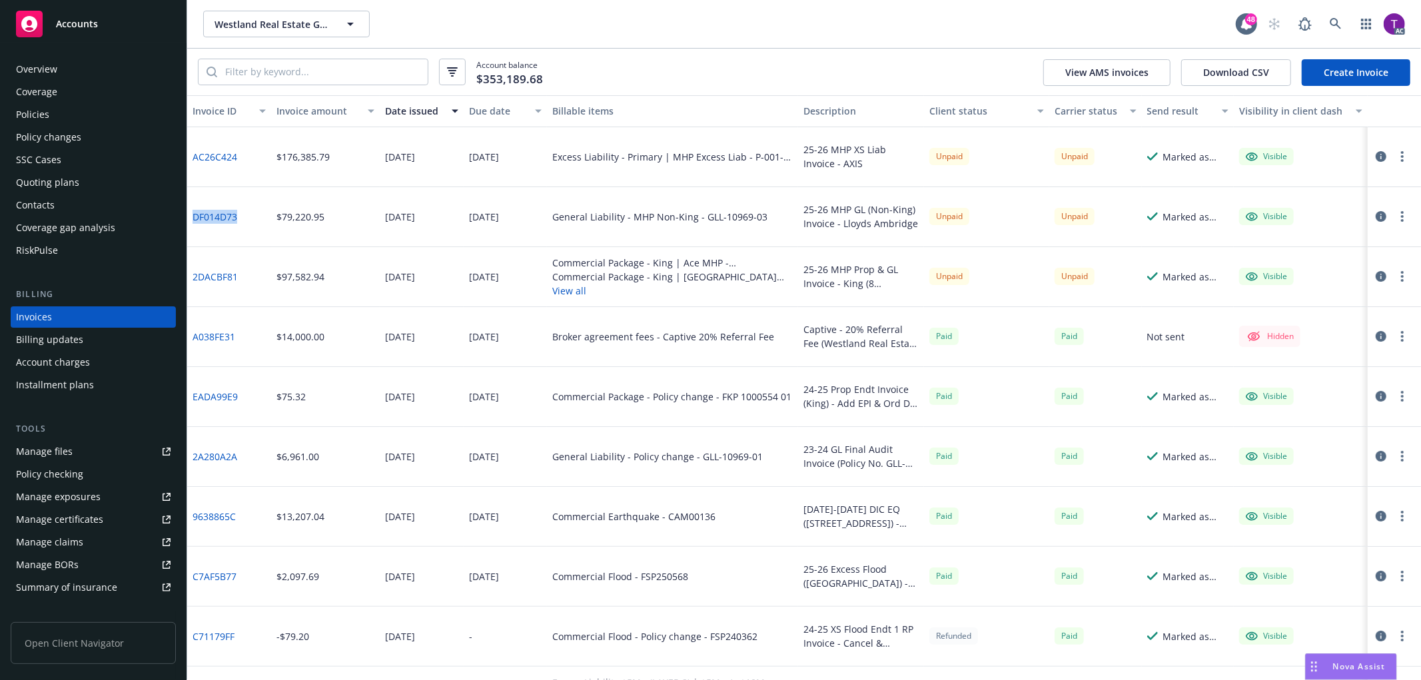
drag, startPoint x: 240, startPoint y: 220, endPoint x: 195, endPoint y: 215, distance: 44.9
click at [195, 215] on div "DF014D73" at bounding box center [229, 217] width 84 height 60
drag, startPoint x: 237, startPoint y: 157, endPoint x: 195, endPoint y: 160, distance: 41.4
click at [195, 160] on div "AC26C424" at bounding box center [229, 157] width 84 height 60
drag, startPoint x: 329, startPoint y: 223, endPoint x: 274, endPoint y: 219, distance: 54.8
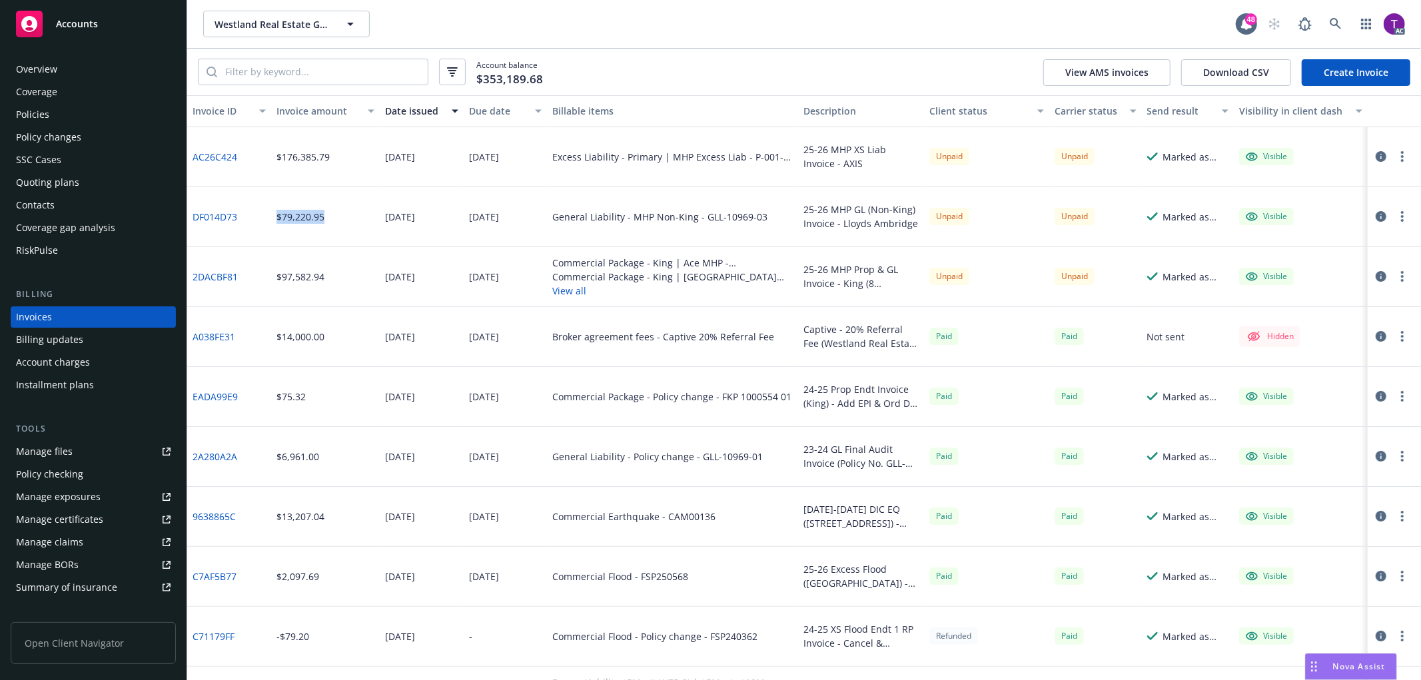
click at [274, 219] on div "$79,220.95" at bounding box center [325, 217] width 109 height 60
drag, startPoint x: 244, startPoint y: 284, endPoint x: 192, endPoint y: 272, distance: 53.3
click at [192, 272] on div "2DACBF81" at bounding box center [229, 277] width 84 height 60
click at [227, 71] on input "search" at bounding box center [322, 71] width 211 height 25
paste input "55AD1949"
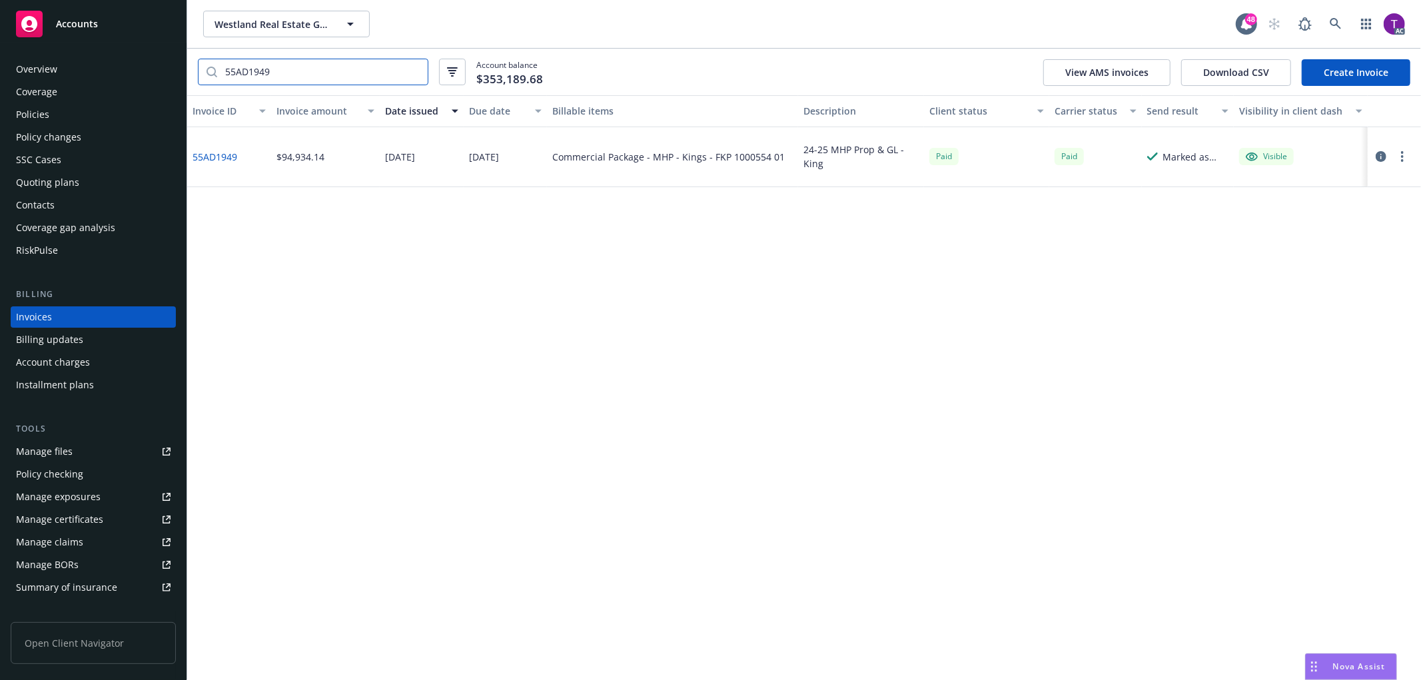
type input "55AD1949"
click at [203, 157] on link "55AD1949" at bounding box center [215, 157] width 45 height 14
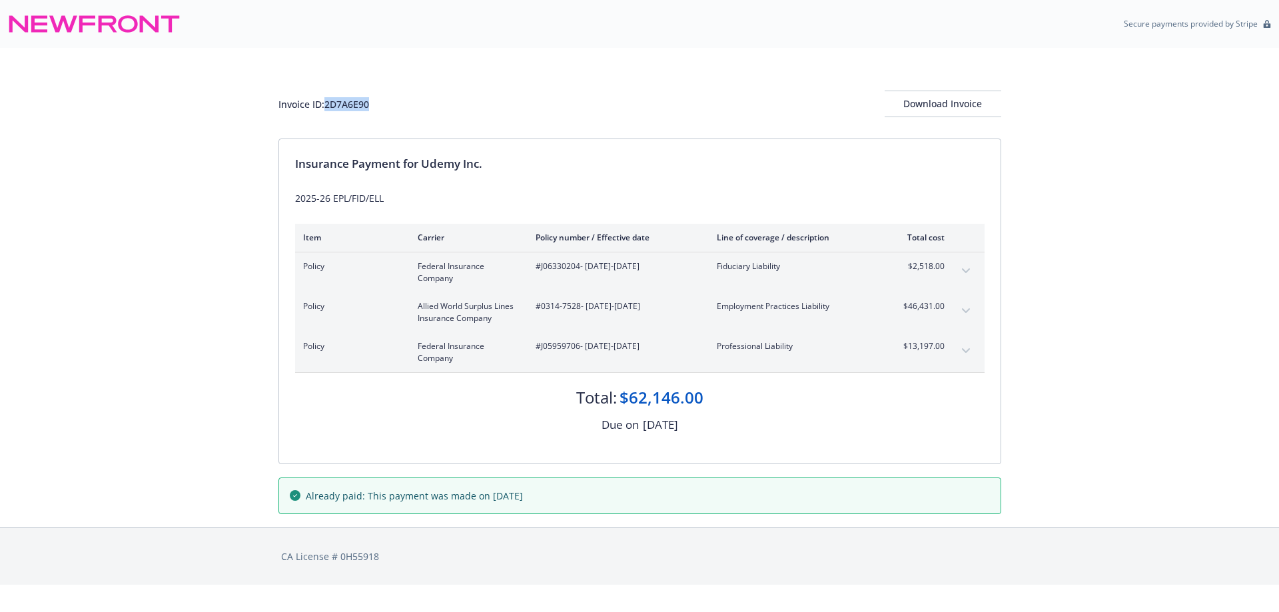
drag, startPoint x: 383, startPoint y: 107, endPoint x: 326, endPoint y: 105, distance: 57.3
click at [326, 105] on div "Invoice ID: 2D7A6E90 Download Invoice" at bounding box center [640, 104] width 723 height 27
copy div "2D7A6E90"
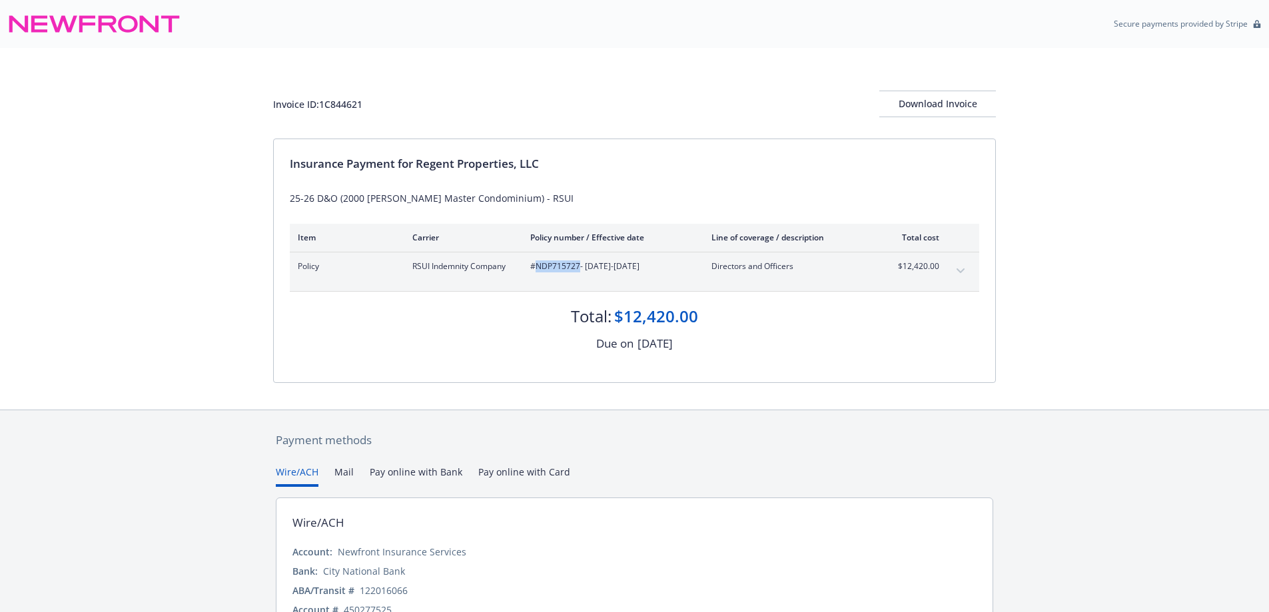
drag, startPoint x: 578, startPoint y: 270, endPoint x: 538, endPoint y: 266, distance: 40.8
click at [538, 266] on span "#NDP715727 - 08/01/2025-08/01/2026" at bounding box center [610, 267] width 160 height 12
copy span "NDP715727"
drag, startPoint x: 371, startPoint y: 109, endPoint x: 321, endPoint y: 110, distance: 50.0
click at [321, 110] on div "Invoice ID: AC26C424 Download Invoice" at bounding box center [634, 104] width 723 height 27
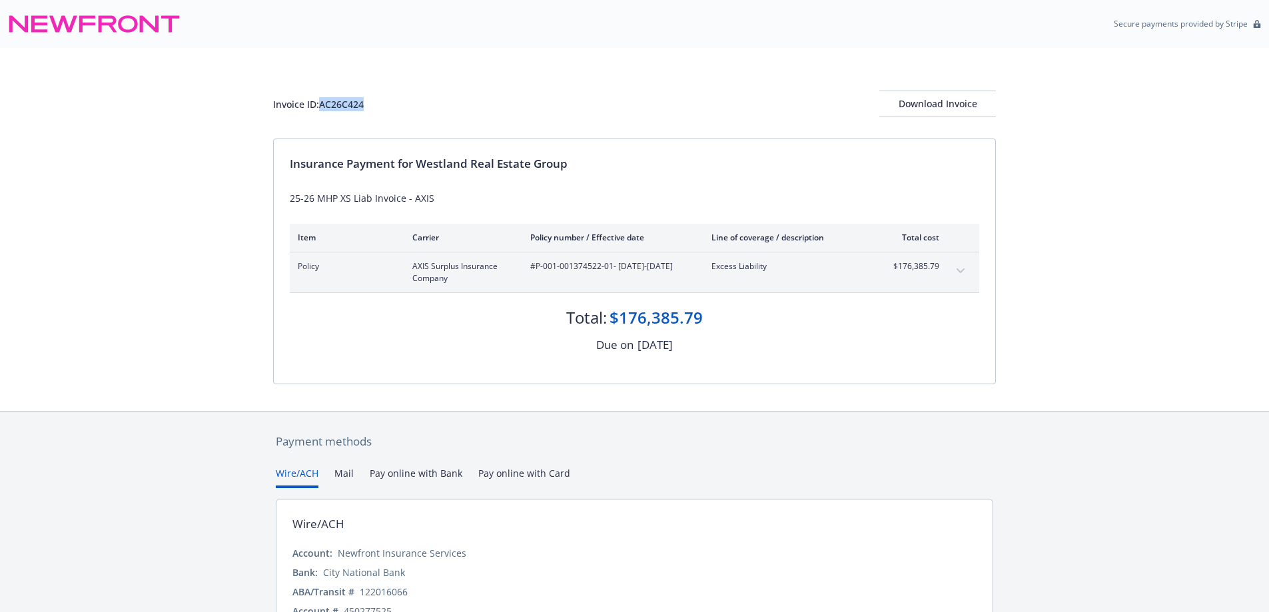
copy div "AC26C424"
drag, startPoint x: 612, startPoint y: 269, endPoint x: 537, endPoint y: 267, distance: 74.6
click at [537, 267] on span "#P-001-001374522-01 - 08/01/2025-08/01/2026" at bounding box center [610, 267] width 160 height 12
copy span "P-001-001374522-01"
drag, startPoint x: 733, startPoint y: 317, endPoint x: 608, endPoint y: 317, distance: 125.3
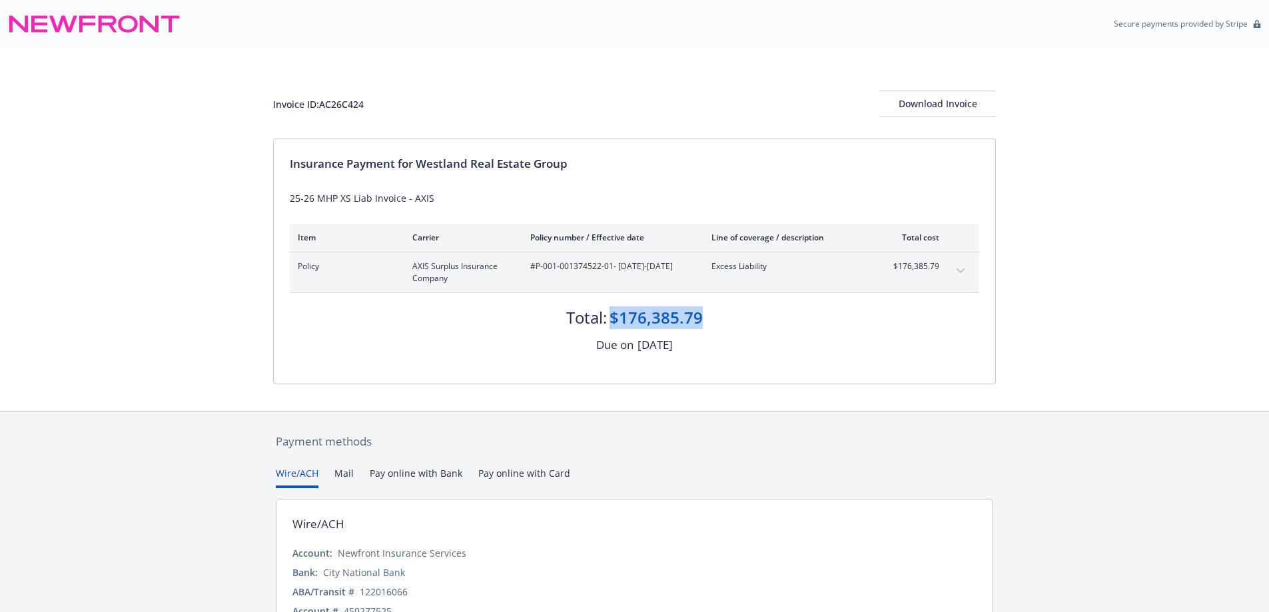
click at [608, 317] on div "Total: $176,385.79" at bounding box center [635, 311] width 690 height 36
copy div "$176,385.79"
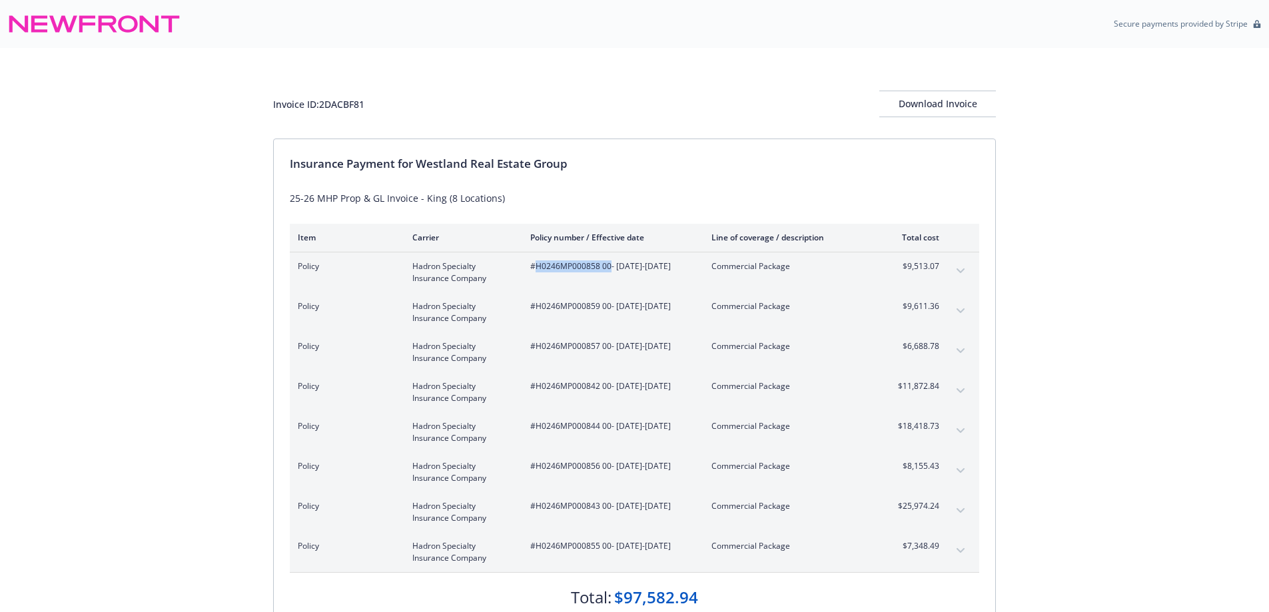
drag, startPoint x: 610, startPoint y: 269, endPoint x: 538, endPoint y: 272, distance: 72.0
click at [538, 272] on span "#H0246MP000858 00 - 08/01/2025-08/01/2026" at bounding box center [610, 267] width 160 height 12
copy span "H0246MP000858 00"
drag, startPoint x: 947, startPoint y: 266, endPoint x: 901, endPoint y: 268, distance: 46.0
click at [901, 268] on div "Policy Hadron Specialty Insurance Company #H0246MP000858 00 - 08/01/2025-08/01/…" at bounding box center [635, 273] width 690 height 40
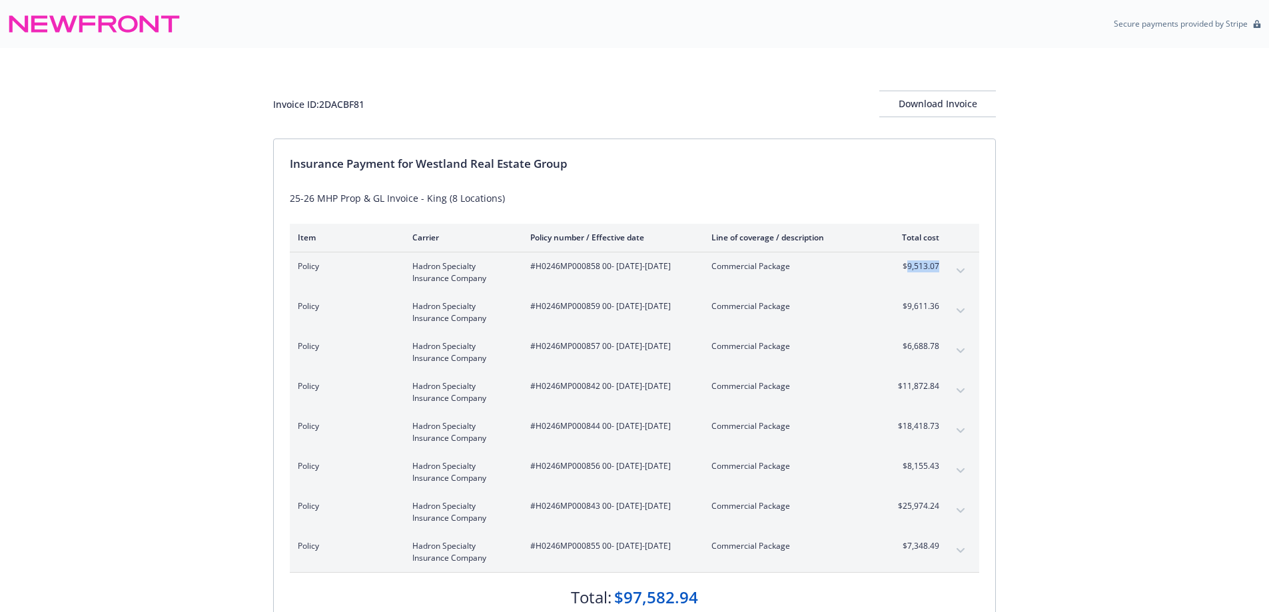
drag, startPoint x: 927, startPoint y: 268, endPoint x: 938, endPoint y: 269, distance: 11.4
click at [938, 269] on span "$9,513.07" at bounding box center [915, 267] width 50 height 12
drag, startPoint x: 902, startPoint y: 267, endPoint x: 940, endPoint y: 268, distance: 38.0
click at [940, 268] on div "Policy Hadron Specialty Insurance Company #H0246MP000858 00 - 08/01/2025-08/01/…" at bounding box center [635, 273] width 690 height 40
copy span "$9,513.07"
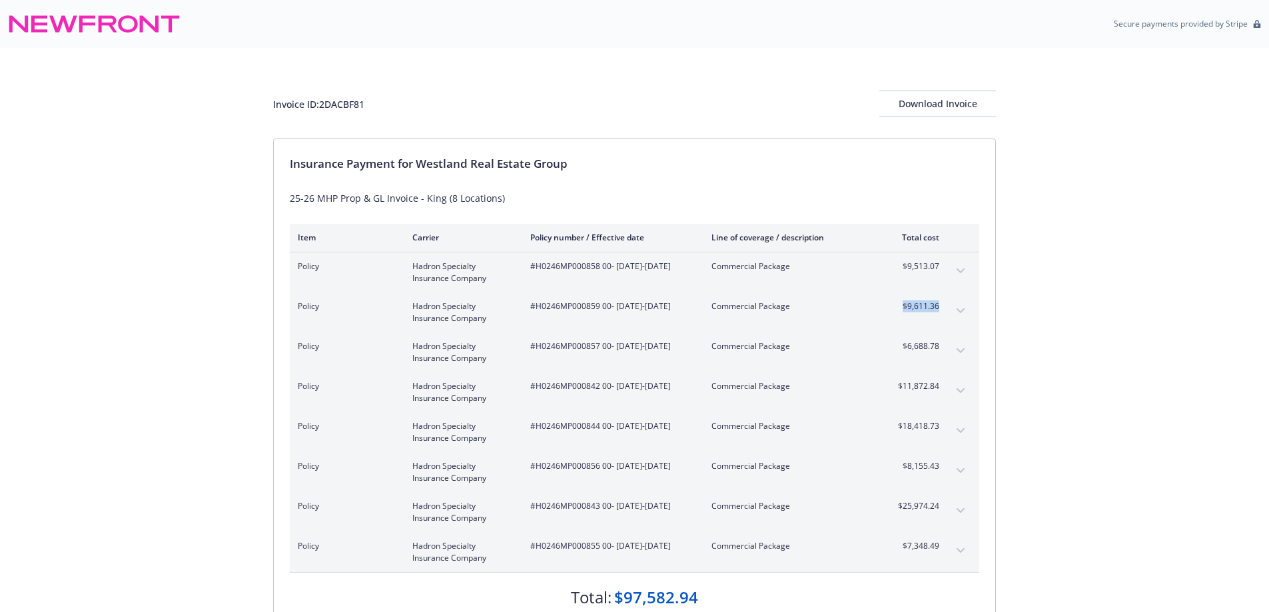
drag, startPoint x: 898, startPoint y: 309, endPoint x: 938, endPoint y: 307, distance: 40.0
click at [938, 307] on span "$9,611.36" at bounding box center [915, 307] width 50 height 12
copy span "$9,611.36"
drag, startPoint x: 611, startPoint y: 309, endPoint x: 536, endPoint y: 308, distance: 74.6
click at [536, 308] on span "#H0246MP000859 00 - 08/01/2025-08/01/2026" at bounding box center [610, 307] width 160 height 12
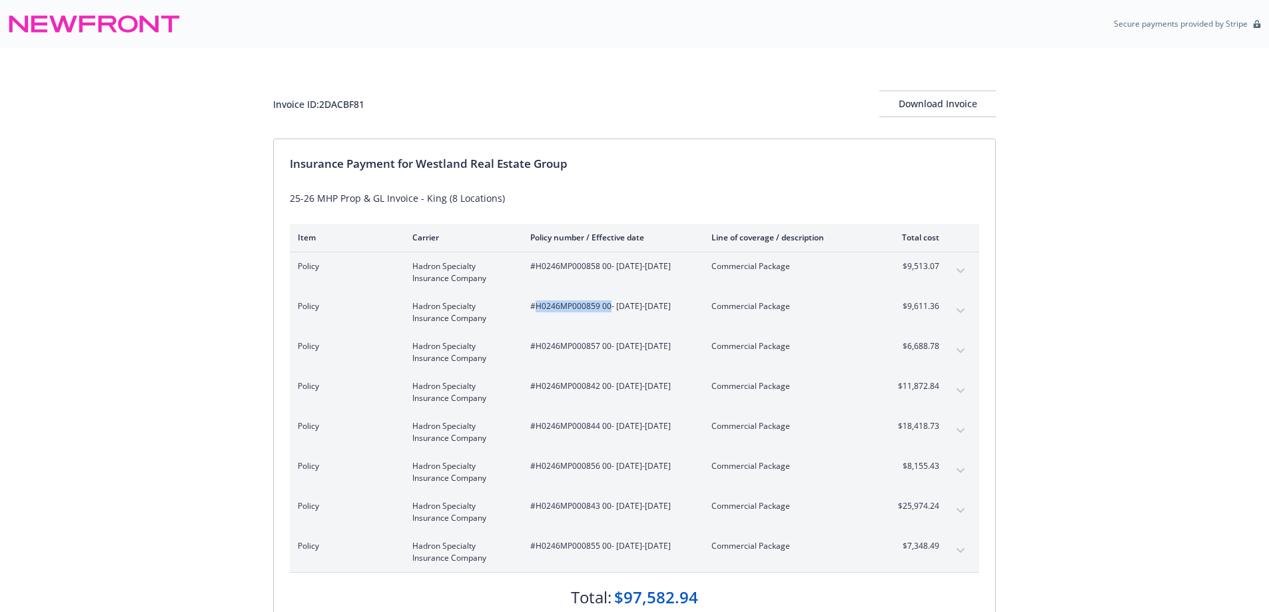
copy span "H0246MP000859 00"
drag, startPoint x: 611, startPoint y: 349, endPoint x: 536, endPoint y: 345, distance: 75.4
click at [536, 345] on span "#H0246MP000857 00 - 08/01/2025-08/01/2026" at bounding box center [610, 347] width 160 height 12
copy span "H0246MP000857 00"
drag, startPoint x: 943, startPoint y: 351, endPoint x: 904, endPoint y: 345, distance: 39.2
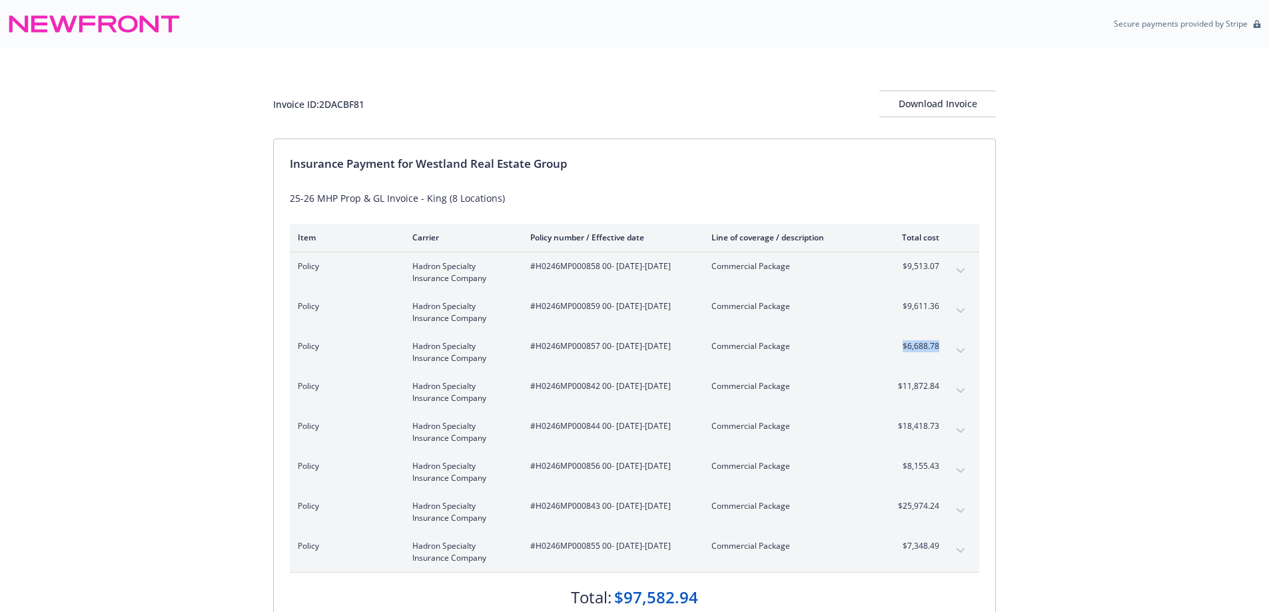
click at [904, 345] on div "Policy Hadron Specialty Insurance Company #H0246MP000857 00 - 08/01/2025-08/01/…" at bounding box center [635, 353] width 690 height 40
copy span "$6,688.78"
drag, startPoint x: 943, startPoint y: 391, endPoint x: 900, endPoint y: 390, distance: 42.7
click at [900, 390] on div "Policy Hadron Specialty Insurance Company #H0246MP000842 00 - 08/01/2025-08/01/…" at bounding box center [635, 393] width 690 height 40
copy span "$11,872.84"
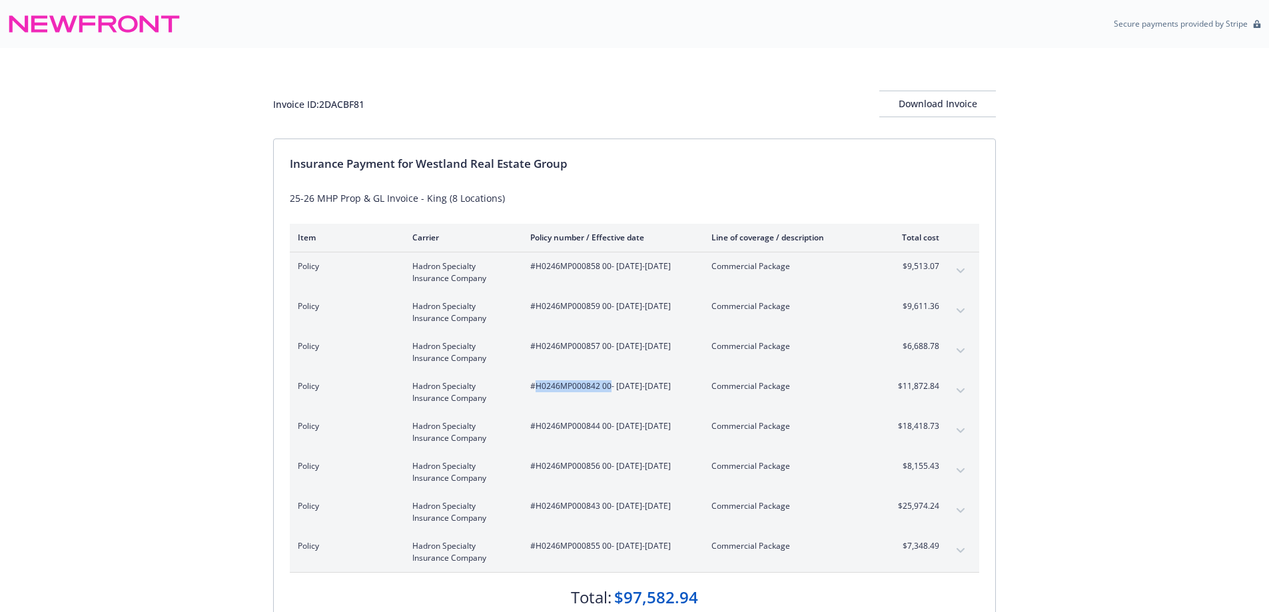
drag, startPoint x: 610, startPoint y: 387, endPoint x: 536, endPoint y: 386, distance: 74.0
click at [536, 386] on span "#H0246MP000842 00 - 08/01/2025-08/01/2026" at bounding box center [610, 387] width 160 height 12
copy span "H0246MP000842 00"
drag, startPoint x: 611, startPoint y: 423, endPoint x: 536, endPoint y: 427, distance: 74.7
click at [536, 427] on span "#H0246MP000844 00 - 08/01/2025-08/01/2026" at bounding box center [610, 426] width 160 height 12
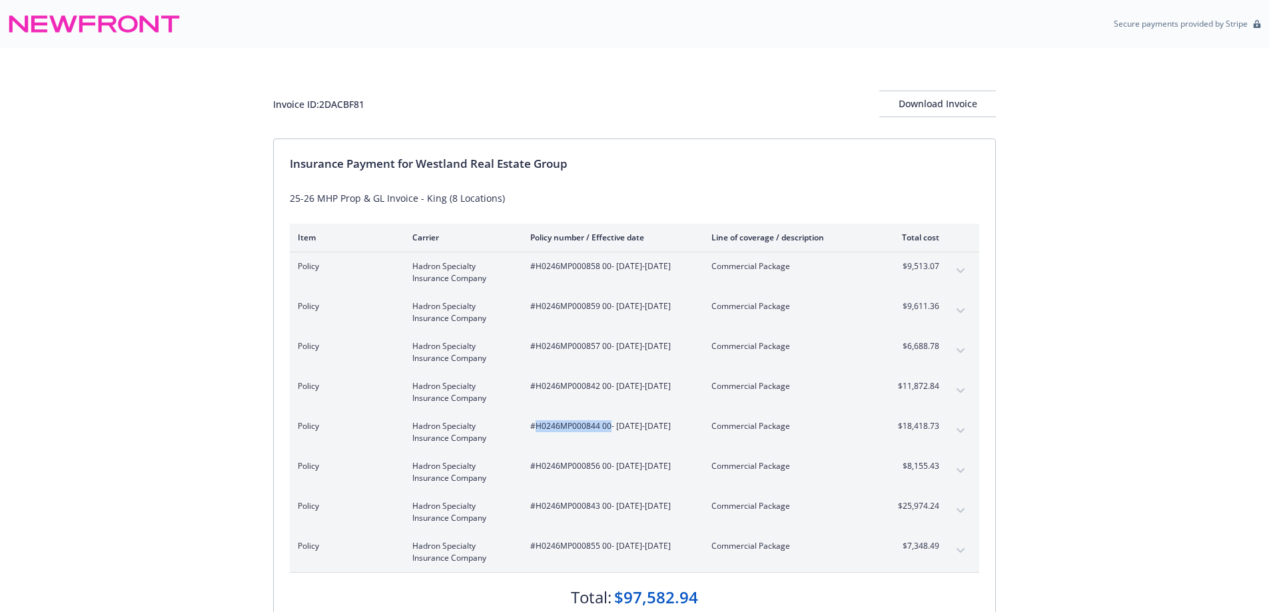
copy span "H0246MP000844 00"
drag, startPoint x: 938, startPoint y: 431, endPoint x: 892, endPoint y: 426, distance: 47.0
click at [892, 426] on span "$18,418.73" at bounding box center [915, 426] width 50 height 12
copy span "$18,418.73"
drag, startPoint x: 946, startPoint y: 472, endPoint x: 897, endPoint y: 458, distance: 50.4
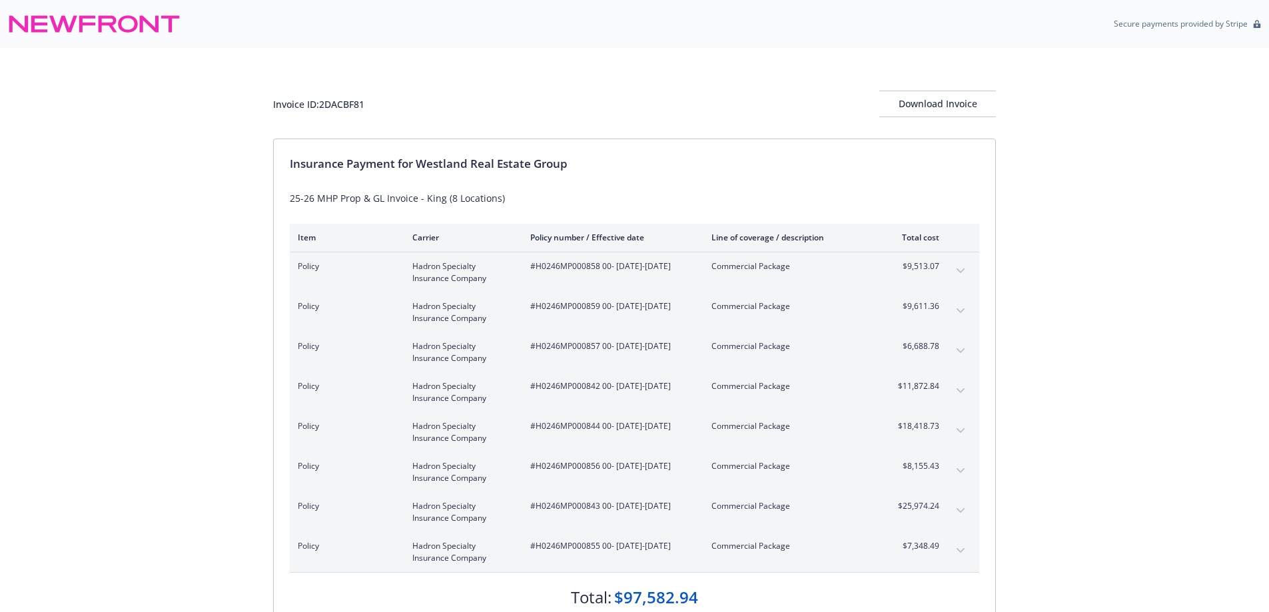
click at [897, 458] on div "Policy Hadron Specialty Insurance Company #H0246MP000856 00 - 08/01/2025-08/01/…" at bounding box center [635, 472] width 690 height 40
drag, startPoint x: 903, startPoint y: 464, endPoint x: 940, endPoint y: 470, distance: 37.3
click at [940, 470] on div "Policy Hadron Specialty Insurance Company #H0246MP000856 00 - 08/01/2025-08/01/…" at bounding box center [635, 472] width 690 height 40
drag, startPoint x: 610, startPoint y: 466, endPoint x: 536, endPoint y: 460, distance: 74.9
click at [536, 460] on span "#H0246MP000856 00 - 08/01/2025-08/01/2026" at bounding box center [610, 466] width 160 height 12
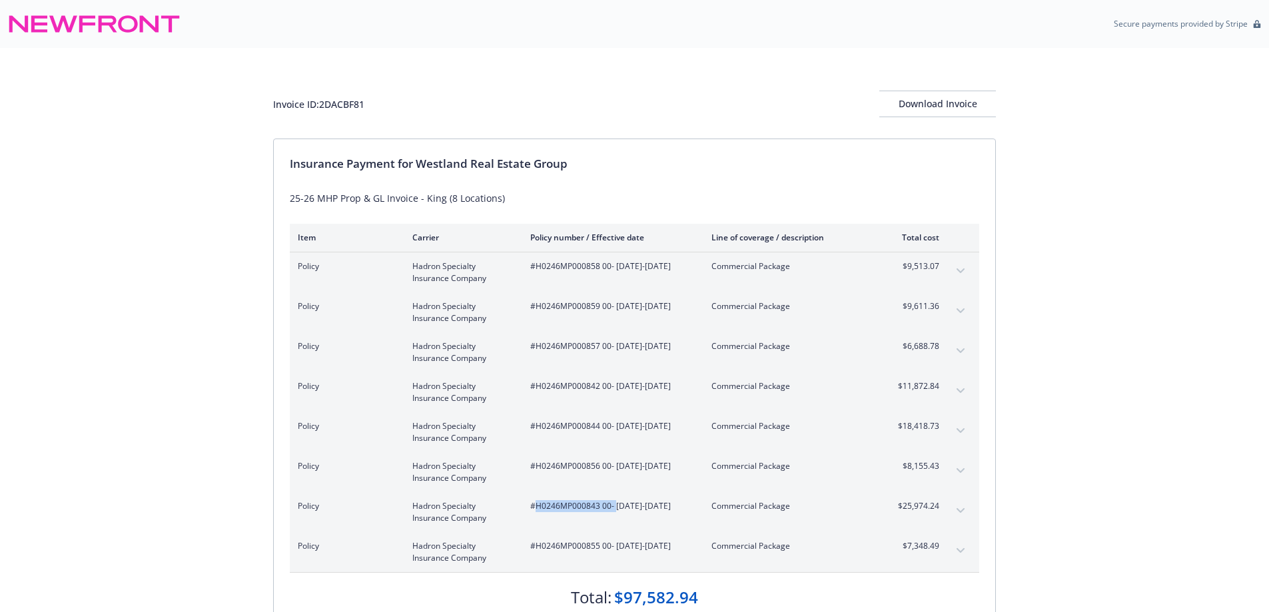
drag, startPoint x: 614, startPoint y: 509, endPoint x: 536, endPoint y: 507, distance: 78.0
click at [536, 507] on span "#H0246MP000843 00 - 08/01/2025-08/01/2026" at bounding box center [610, 506] width 160 height 12
drag, startPoint x: 945, startPoint y: 514, endPoint x: 900, endPoint y: 512, distance: 45.4
click at [900, 512] on div "Policy Hadron Specialty Insurance Company #H0246MP000843 00 - 08/01/2025-08/01/…" at bounding box center [635, 512] width 690 height 40
drag, startPoint x: 916, startPoint y: 509, endPoint x: 940, endPoint y: 511, distance: 24.1
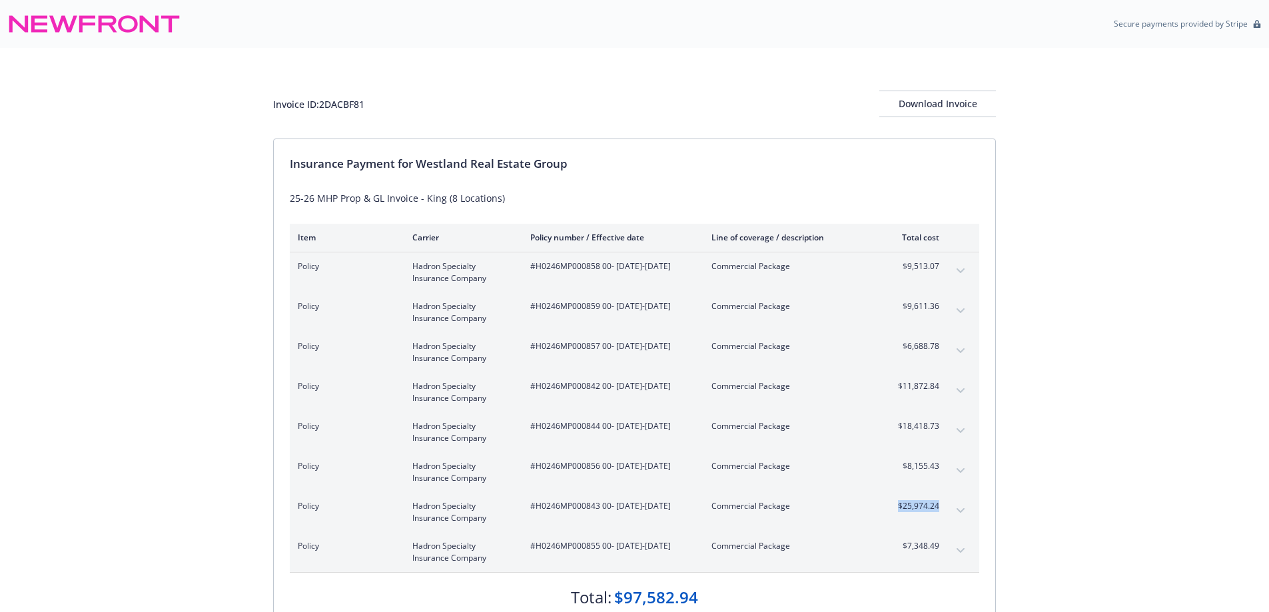
click at [940, 511] on div "Policy Hadron Specialty Insurance Company #H0246MP000843 00 - 08/01/2025-08/01/…" at bounding box center [635, 512] width 690 height 40
drag, startPoint x: 946, startPoint y: 552, endPoint x: 890, endPoint y: 550, distance: 56.7
click at [890, 550] on div "Policy Hadron Specialty Insurance Company #H0246MP000855 00 - 08/01/2025-08/01/…" at bounding box center [635, 552] width 690 height 40
drag, startPoint x: 932, startPoint y: 544, endPoint x: 944, endPoint y: 545, distance: 12.0
click at [944, 545] on div "Policy Hadron Specialty Insurance Company #H0246MP000855 00 - 08/01/2025-08/01/…" at bounding box center [635, 552] width 690 height 40
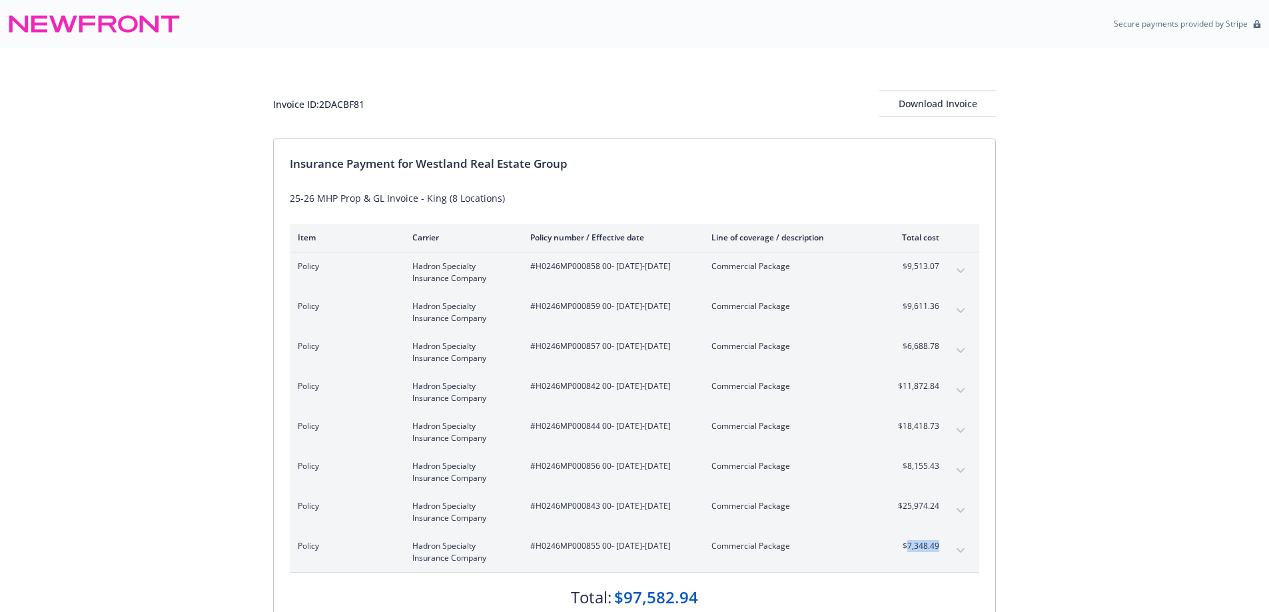
click at [944, 545] on div "Policy Hadron Specialty Insurance Company #H0246MP000855 00 - 08/01/2025-08/01/…" at bounding box center [635, 552] width 690 height 40
drag, startPoint x: 944, startPoint y: 548, endPoint x: 898, endPoint y: 549, distance: 46.0
click at [898, 549] on div "Policy Hadron Specialty Insurance Company #H0246MP000855 00 - 08/01/2025-08/01/…" at bounding box center [635, 552] width 690 height 40
drag, startPoint x: 610, startPoint y: 545, endPoint x: 538, endPoint y: 546, distance: 72.0
click at [538, 546] on span "#H0246MP000855 00 - 08/01/2025-08/01/2026" at bounding box center [610, 546] width 160 height 12
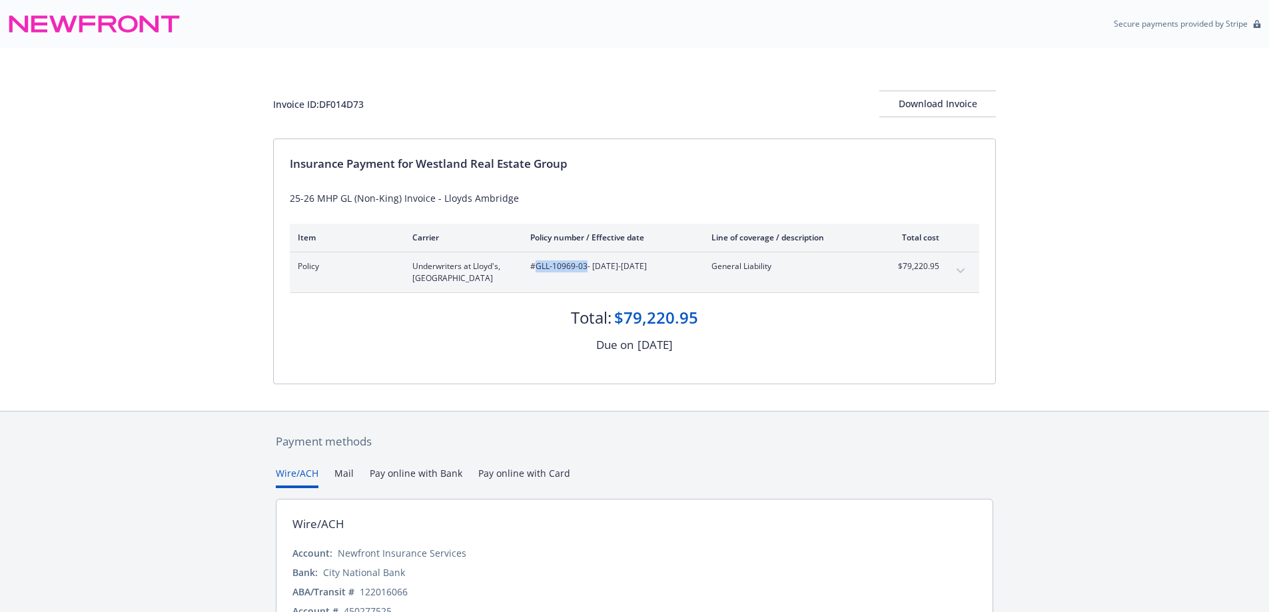
drag, startPoint x: 586, startPoint y: 267, endPoint x: 537, endPoint y: 267, distance: 48.6
click at [537, 267] on span "#GLL-10969-03 - [DATE]-[DATE]" at bounding box center [610, 267] width 160 height 12
copy span "GLL-10969-03"
drag, startPoint x: 704, startPoint y: 319, endPoint x: 619, endPoint y: 319, distance: 84.6
click at [619, 319] on div "Total: $79,220.95" at bounding box center [635, 311] width 690 height 36
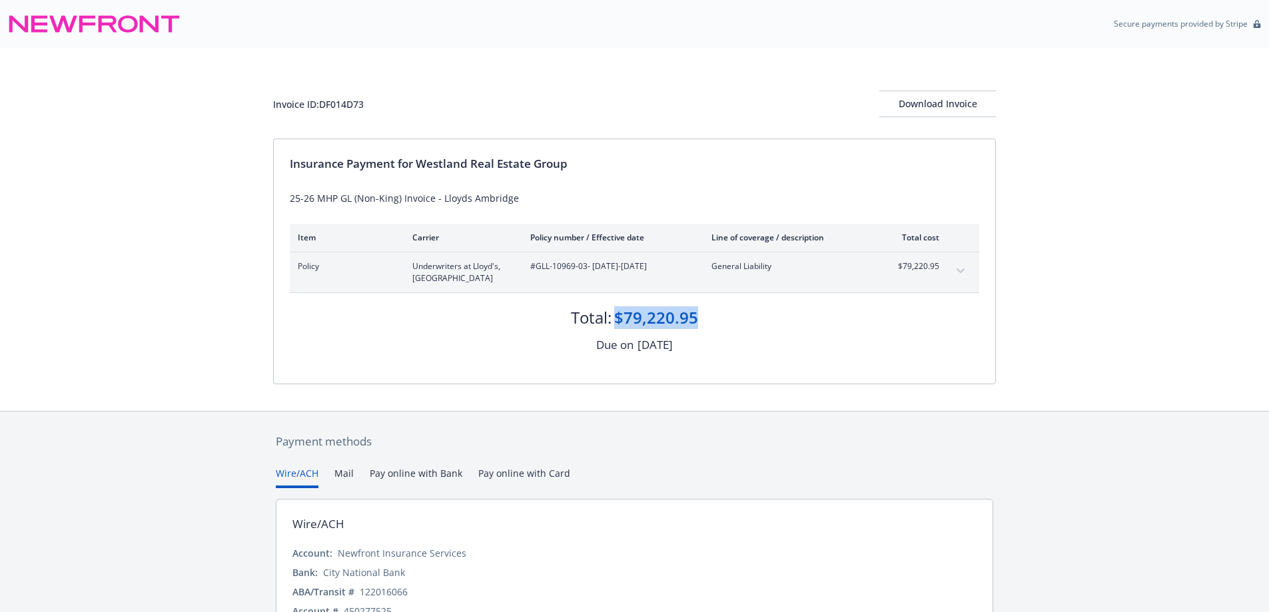
copy div "$79,220.95"
drag, startPoint x: 374, startPoint y: 105, endPoint x: 321, endPoint y: 105, distance: 52.6
click at [321, 105] on div "Invoice ID: DF014D73 Download Invoice" at bounding box center [634, 104] width 723 height 27
copy div "DF014D73"
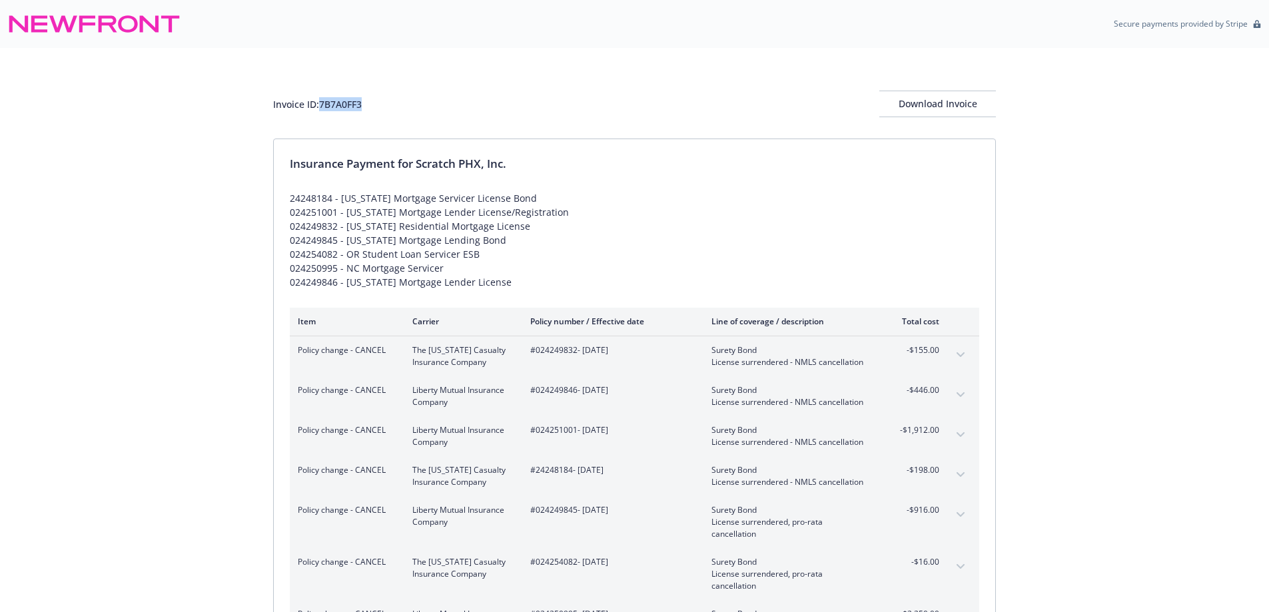
drag, startPoint x: 373, startPoint y: 105, endPoint x: 322, endPoint y: 107, distance: 51.3
click at [322, 107] on div "Invoice ID: 7B7A0FF3 Download Invoice" at bounding box center [634, 104] width 723 height 27
copy div "7B7A0FF3"
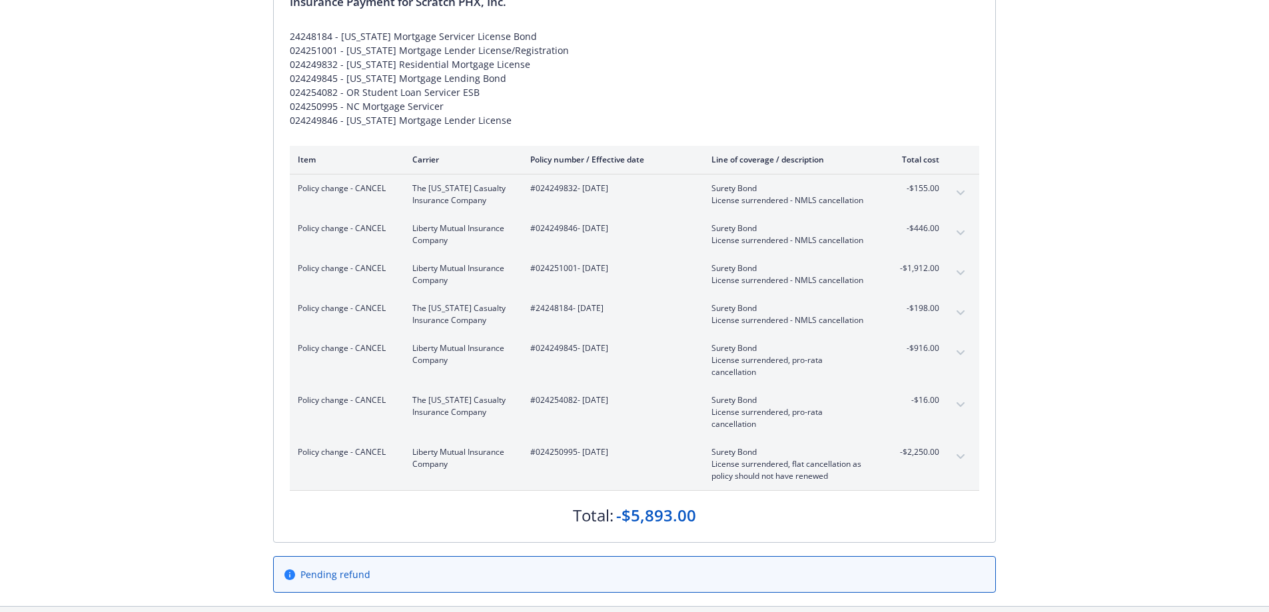
scroll to position [170, 0]
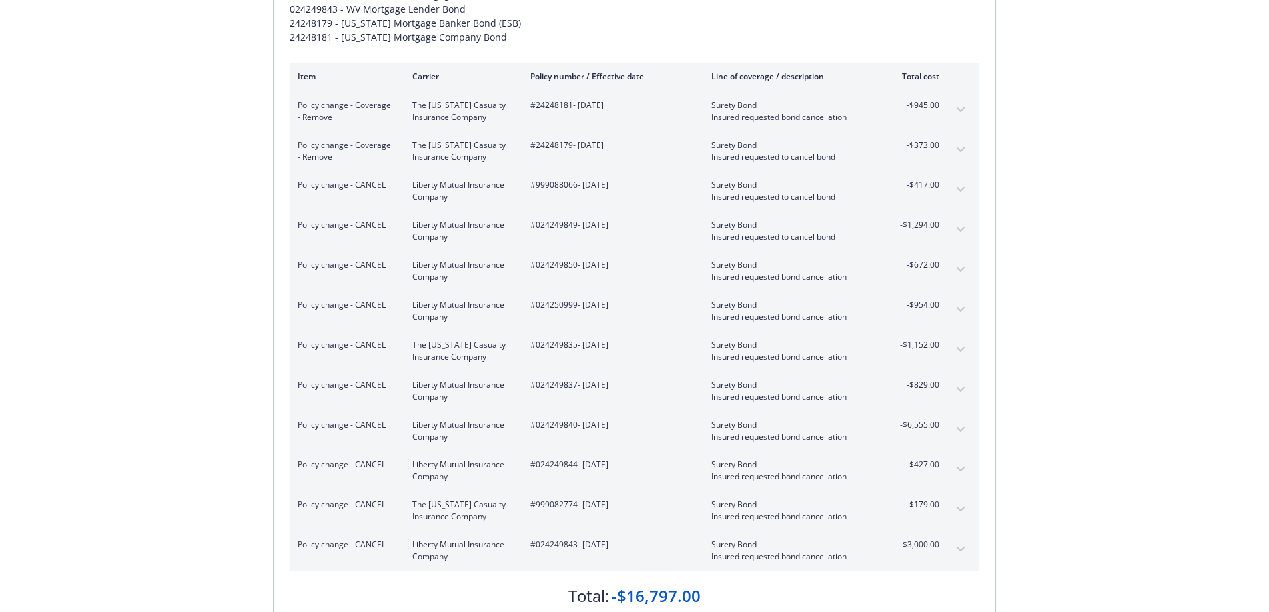
scroll to position [357, 0]
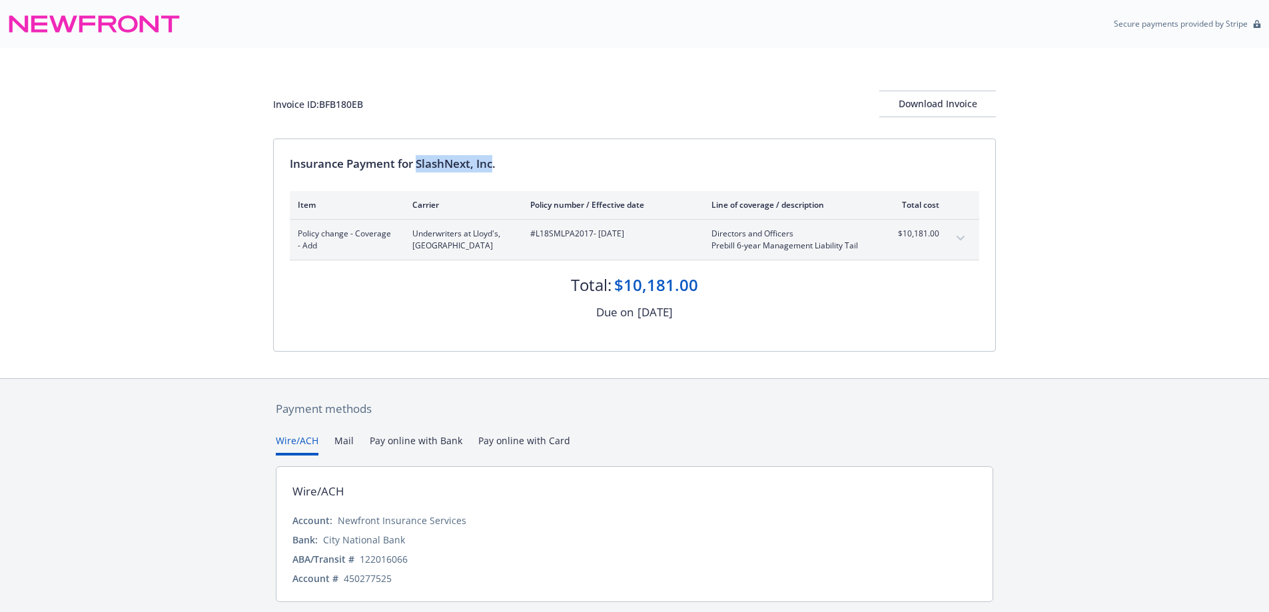
drag, startPoint x: 417, startPoint y: 165, endPoint x: 493, endPoint y: 160, distance: 76.1
click at [493, 160] on div "Insurance Payment for SlashNext, Inc." at bounding box center [635, 163] width 690 height 17
copy div "SlashNext, Inc"
drag, startPoint x: 593, startPoint y: 235, endPoint x: 535, endPoint y: 233, distance: 58.0
click at [535, 233] on span "#L18SMLPA2017 - [DATE]" at bounding box center [610, 234] width 160 height 12
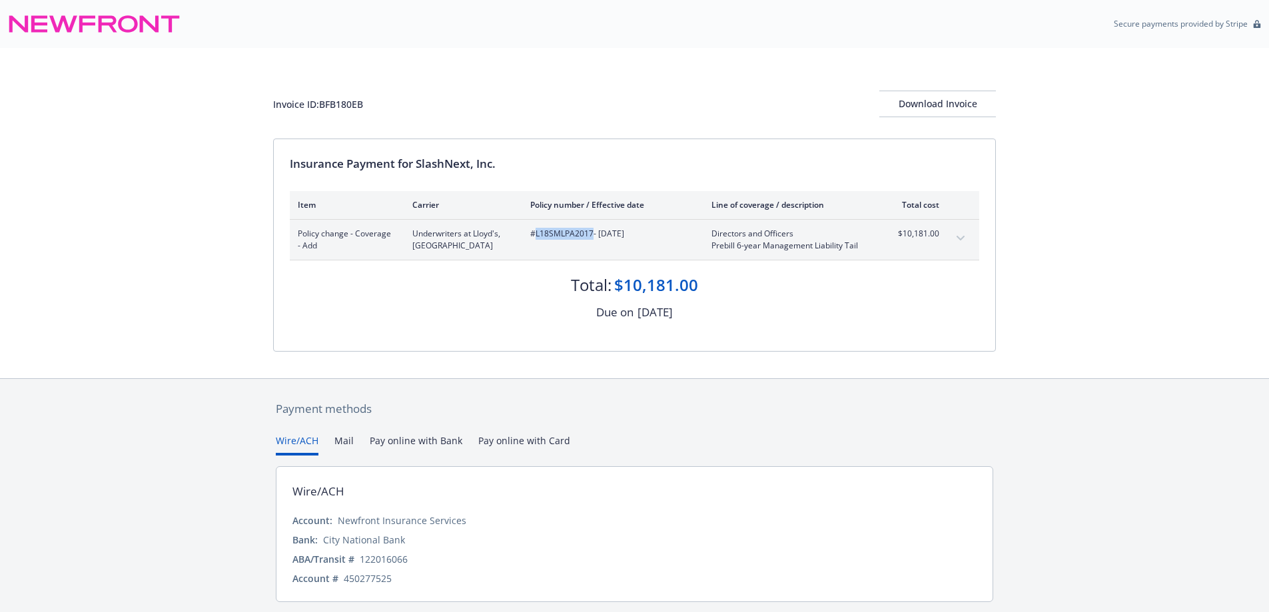
copy span "L18SMLPA2017"
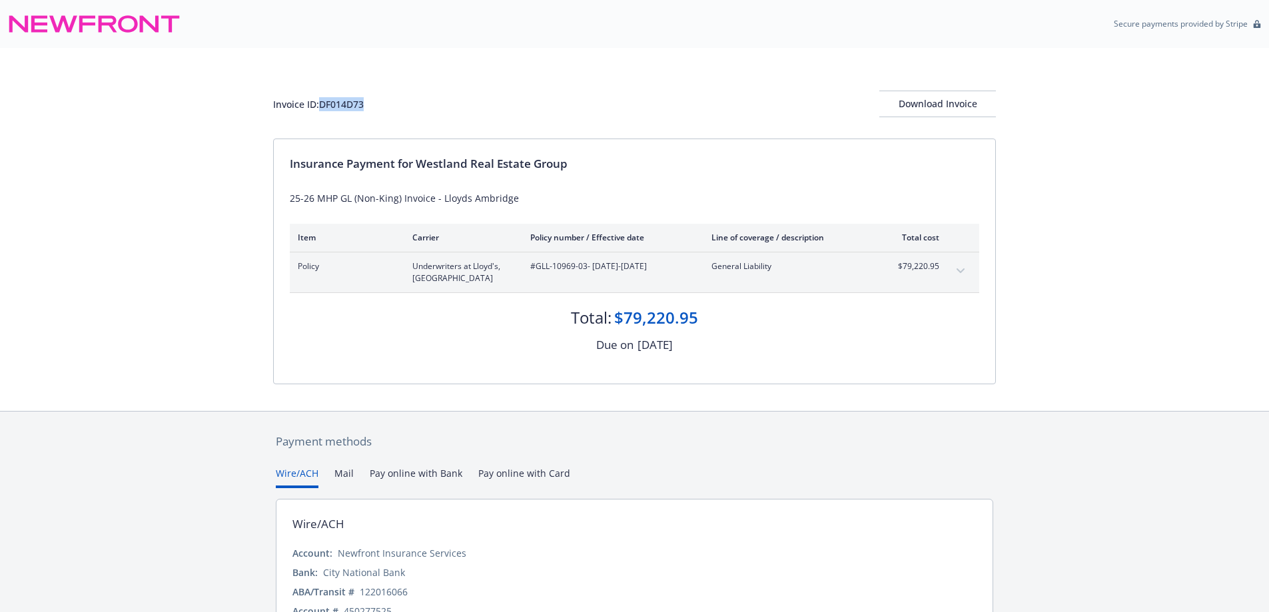
drag, startPoint x: 374, startPoint y: 109, endPoint x: 321, endPoint y: 109, distance: 52.6
click at [321, 109] on div "Invoice ID: DF014D73 Download Invoice" at bounding box center [634, 104] width 723 height 27
copy div "DF014D73"
